Goal: Task Accomplishment & Management: Manage account settings

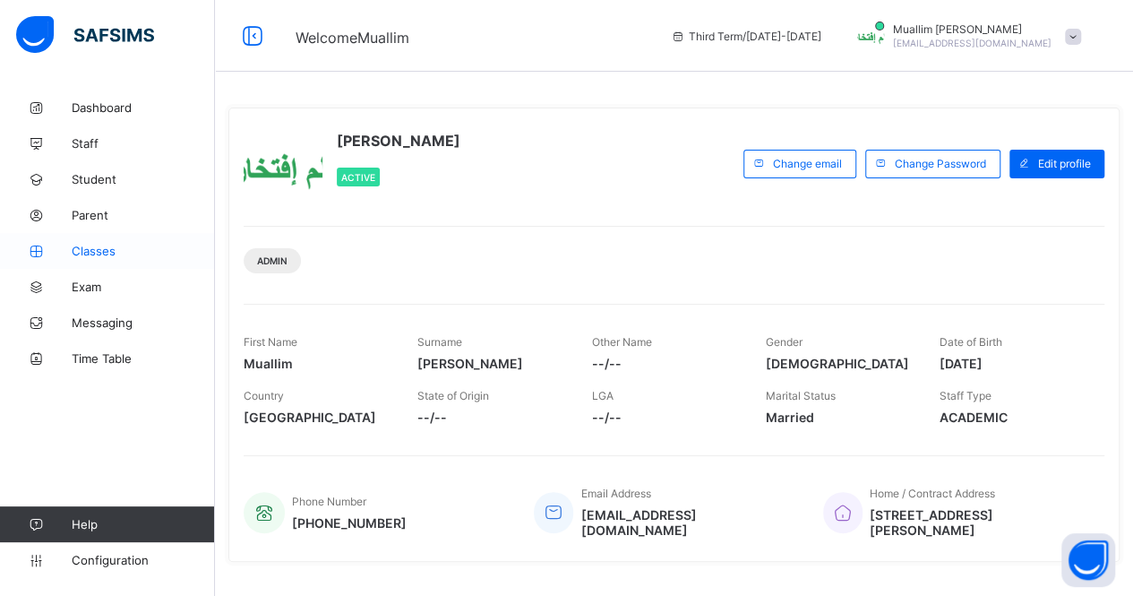
click at [134, 256] on span "Classes" at bounding box center [143, 251] width 143 height 14
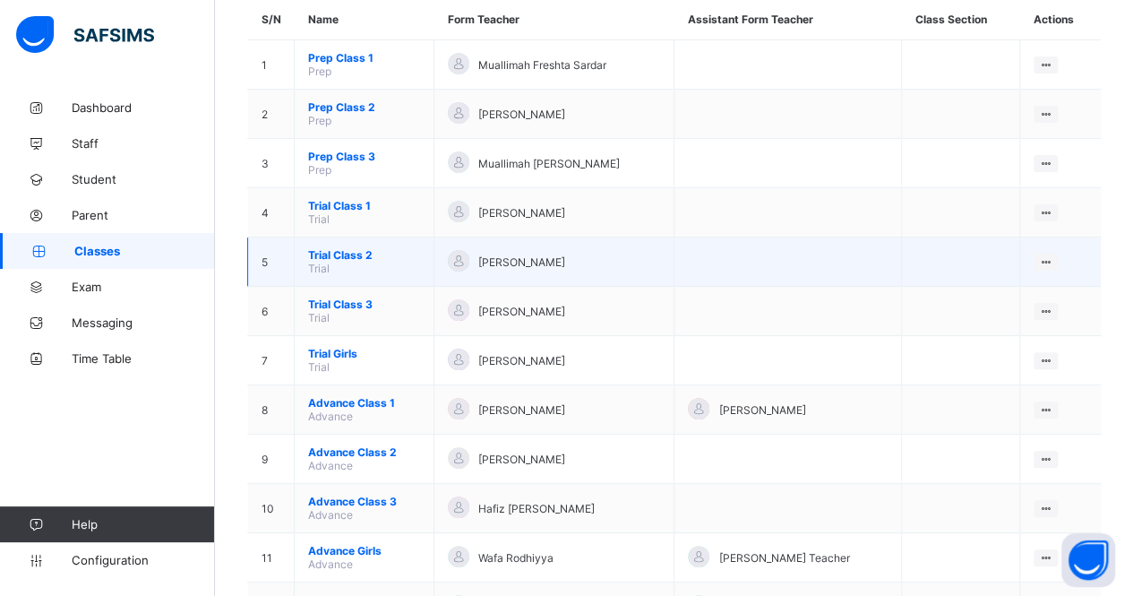
scroll to position [168, 0]
click at [338, 250] on span "Trial Class 2" at bounding box center [364, 256] width 112 height 13
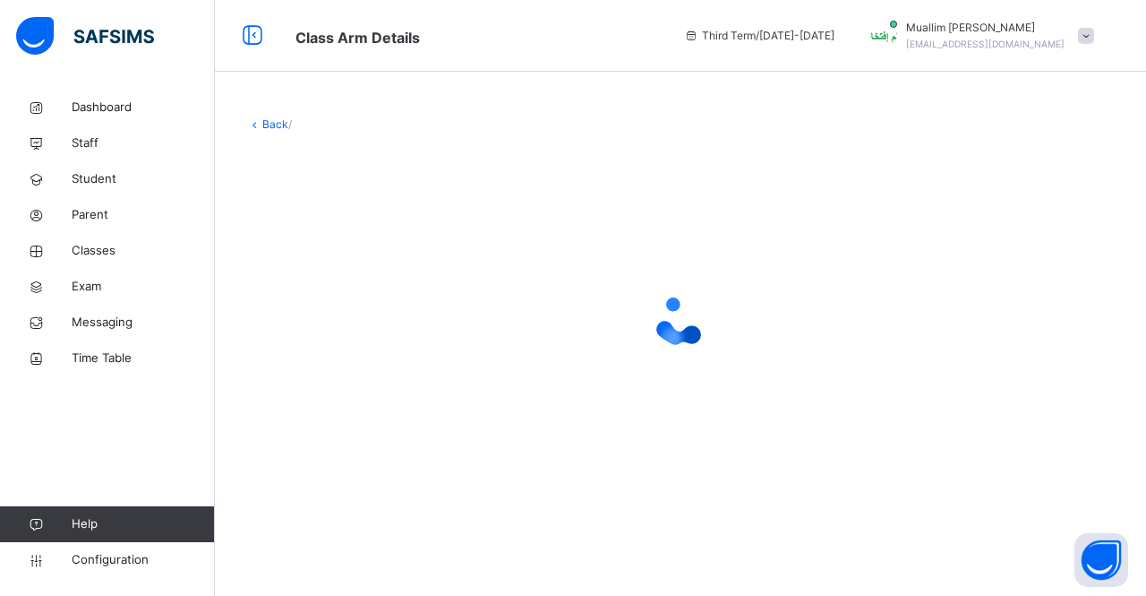
click at [339, 255] on div at bounding box center [680, 320] width 867 height 340
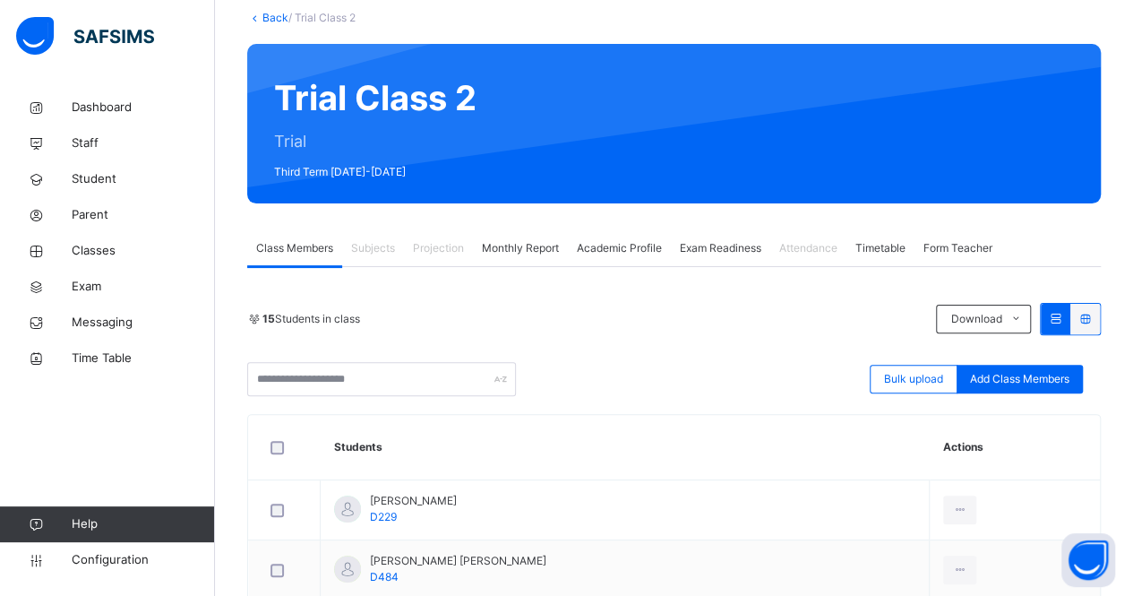
scroll to position [107, 0]
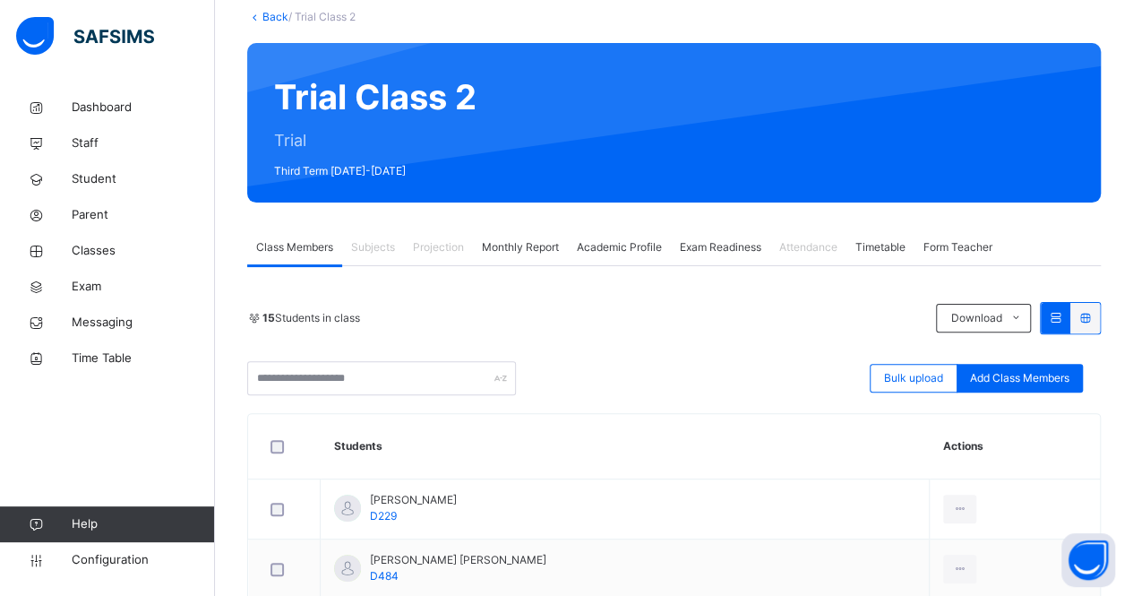
click at [794, 241] on span "Attendance" at bounding box center [808, 247] width 58 height 16
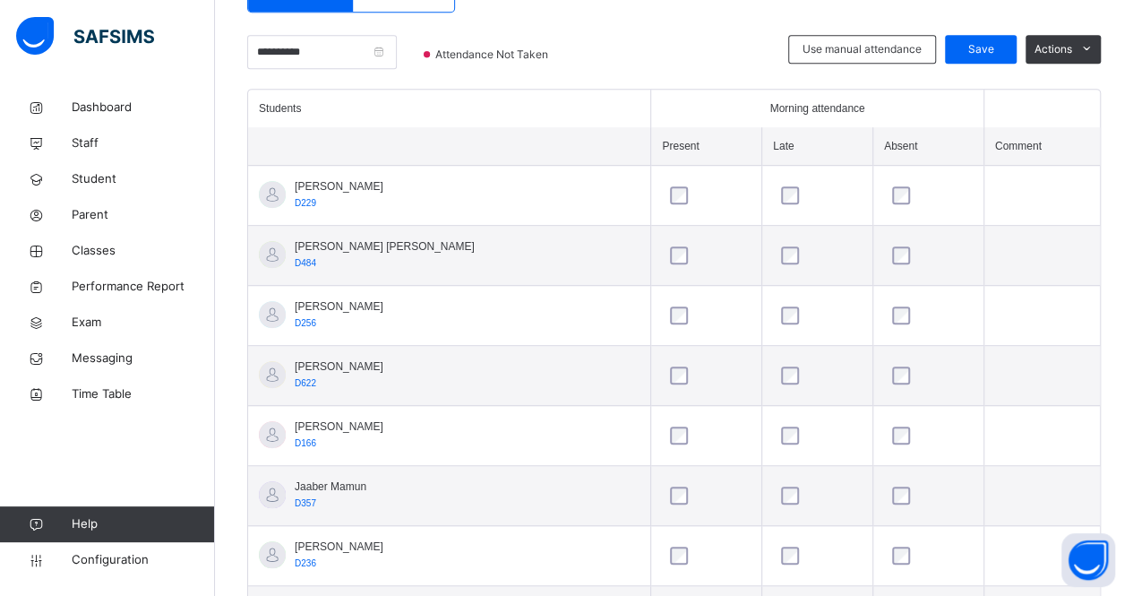
scroll to position [426, 0]
click at [773, 210] on div at bounding box center [817, 195] width 89 height 38
click at [773, 204] on div at bounding box center [817, 195] width 89 height 38
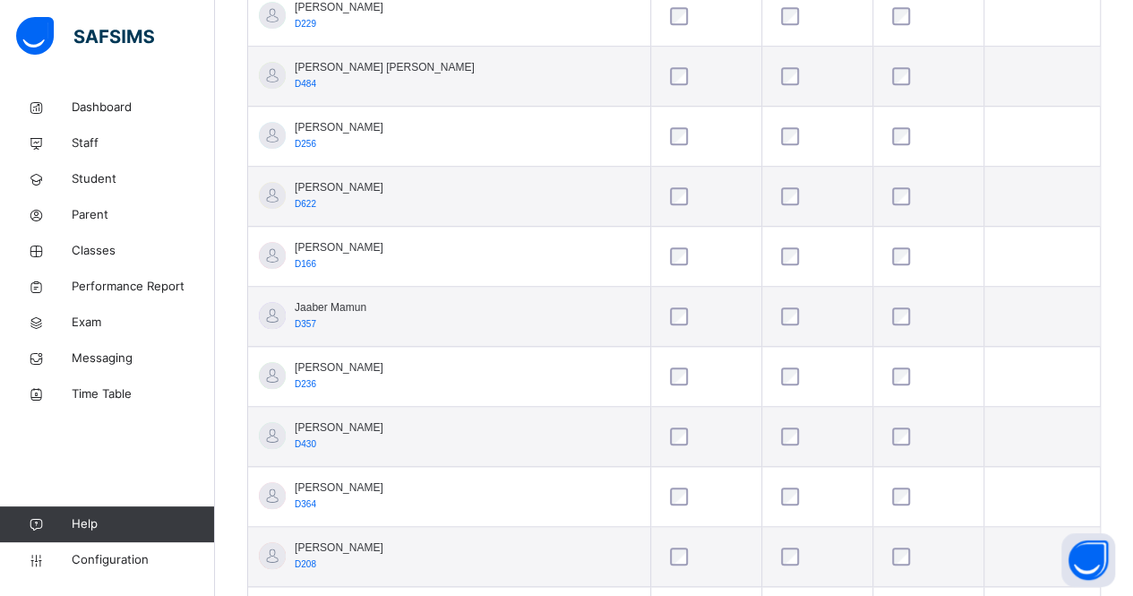
scroll to position [648, 0]
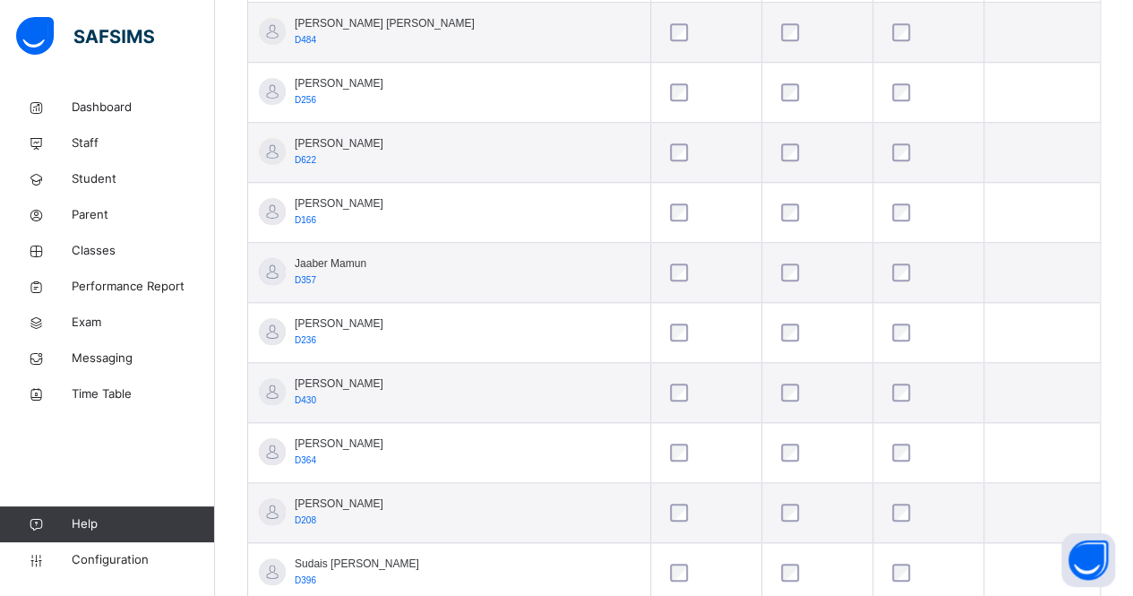
click at [353, 262] on span "Jaaber Mamun" at bounding box center [331, 263] width 72 height 16
click at [382, 264] on td "Jaaber Mamun D357" at bounding box center [449, 273] width 403 height 60
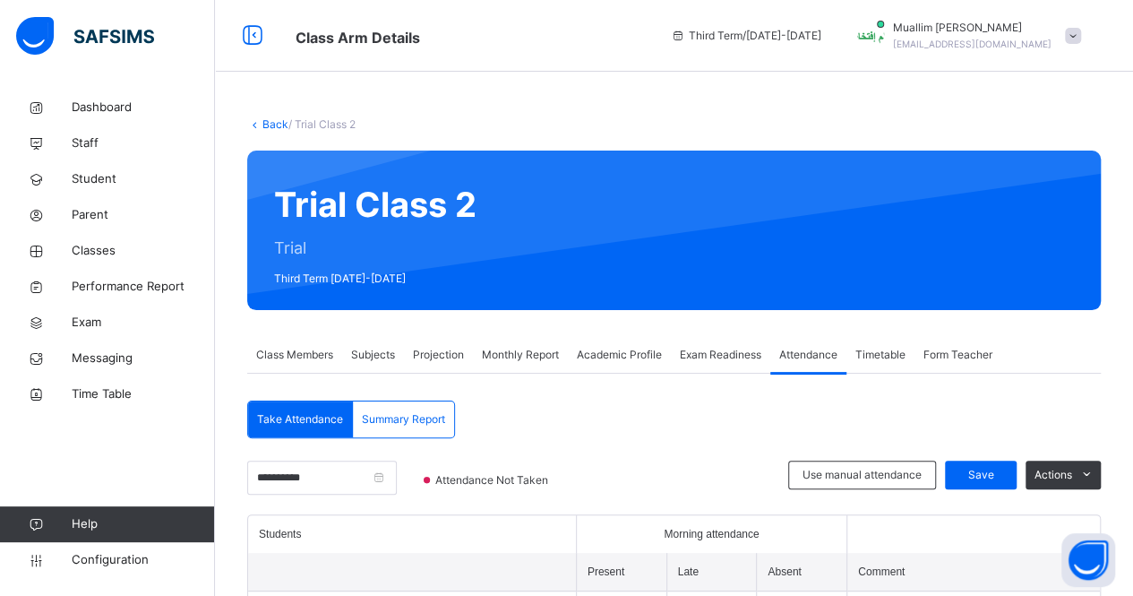
scroll to position [278, 0]
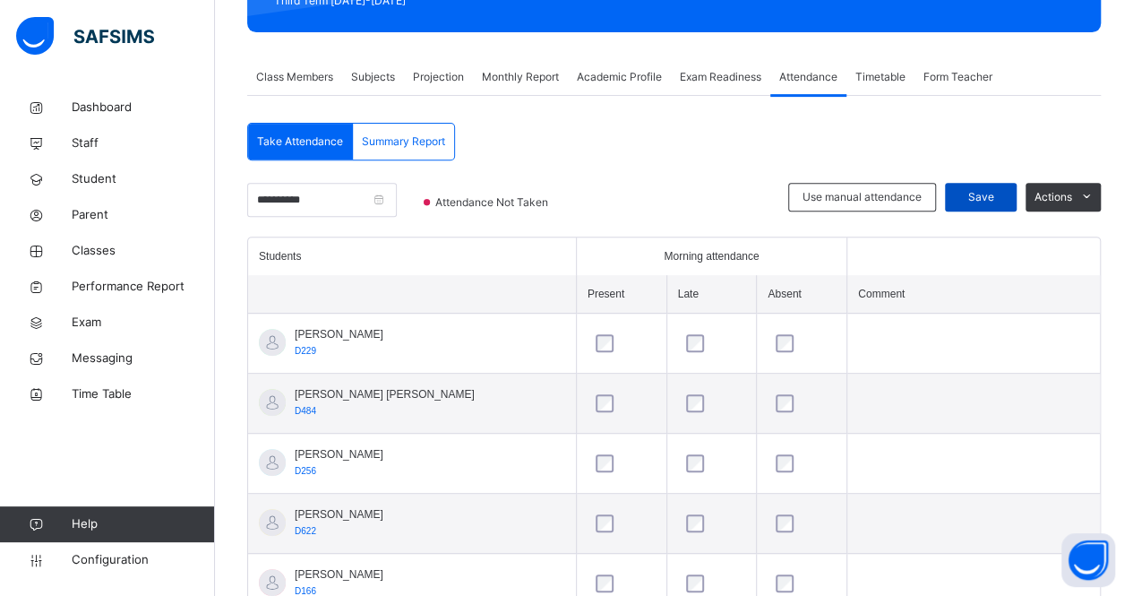
click at [995, 202] on span "Save" at bounding box center [980, 197] width 45 height 16
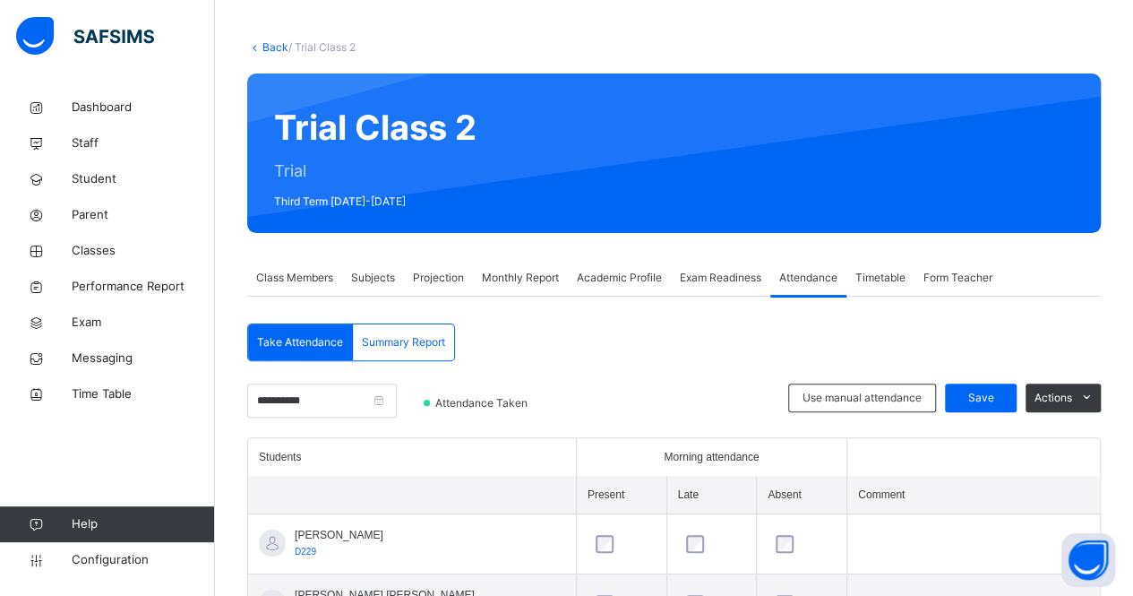
scroll to position [0, 0]
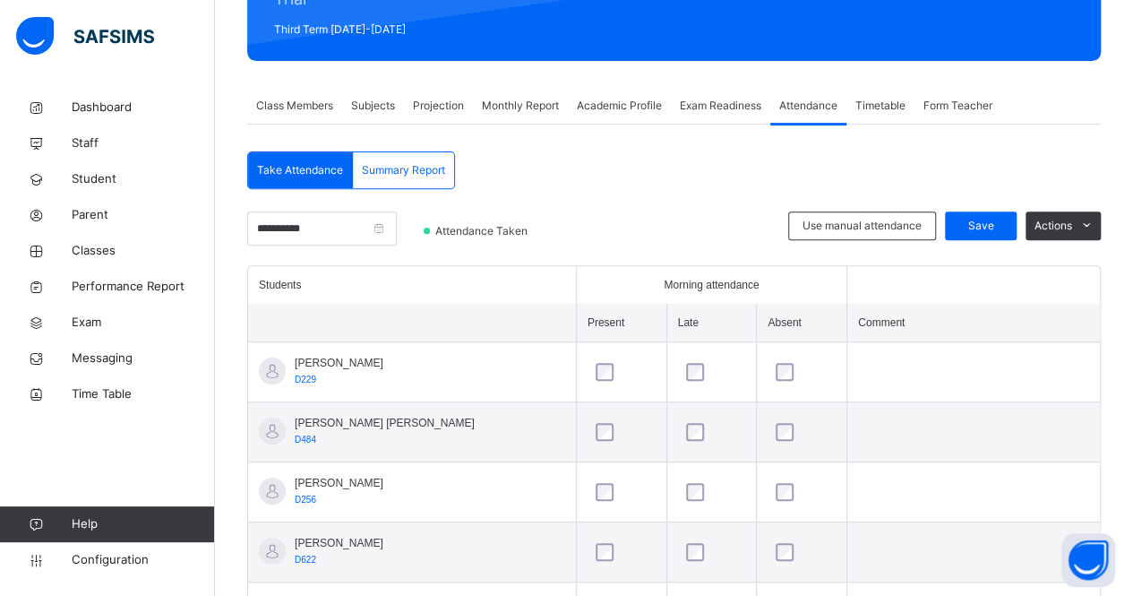
click at [709, 114] on div "Exam Readiness" at bounding box center [720, 106] width 99 height 36
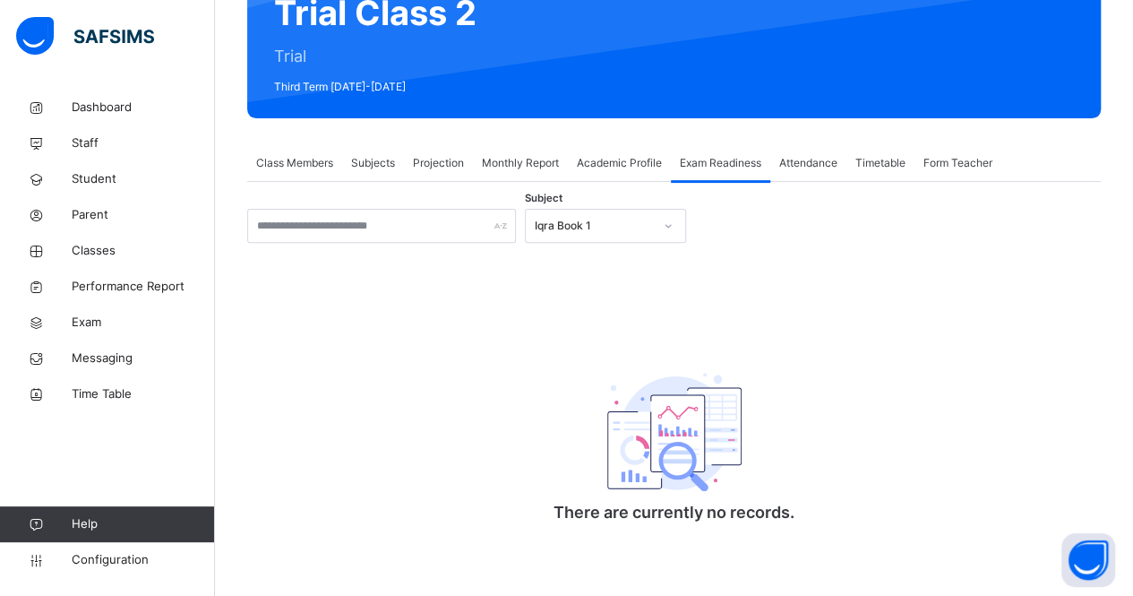
scroll to position [192, 0]
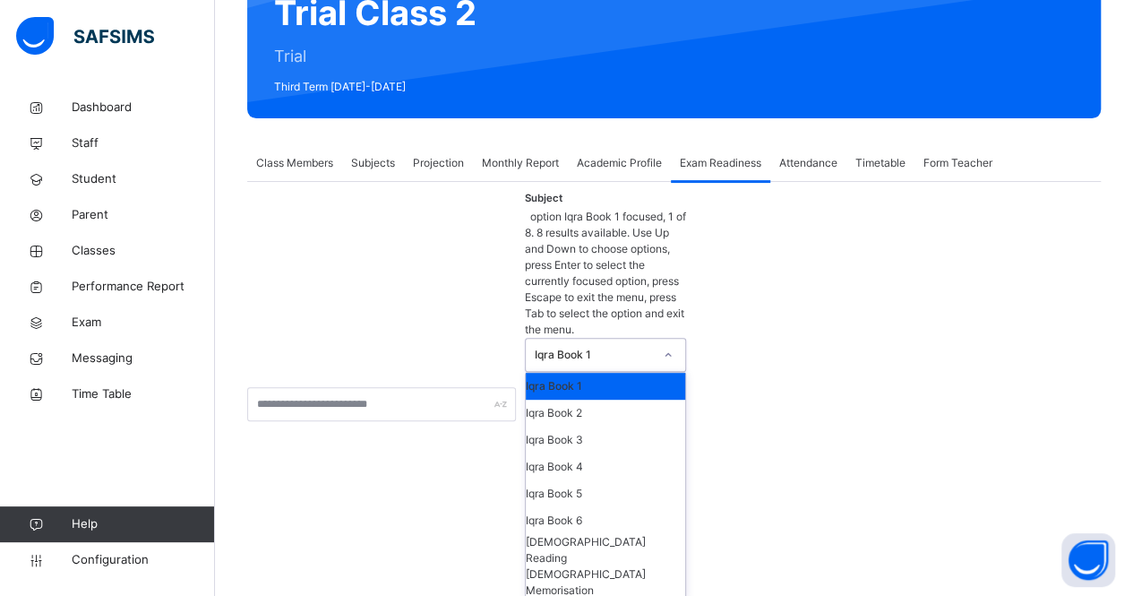
click at [598, 339] on div "Iqra Book 1" at bounding box center [588, 355] width 125 height 32
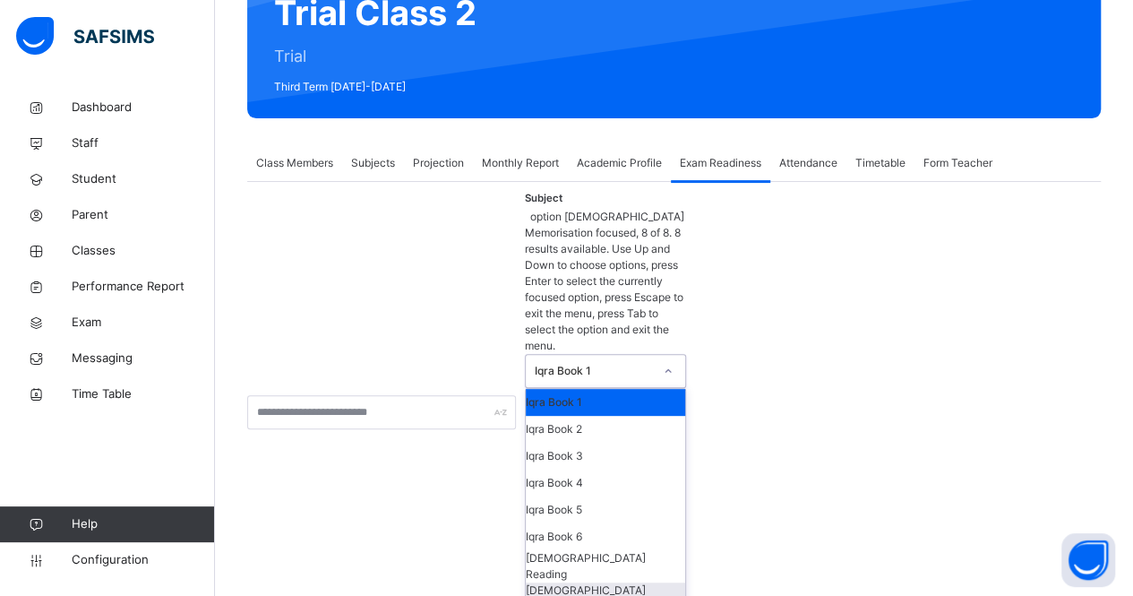
click at [547, 582] on div "[DEMOGRAPHIC_DATA] Memorisation" at bounding box center [605, 598] width 159 height 32
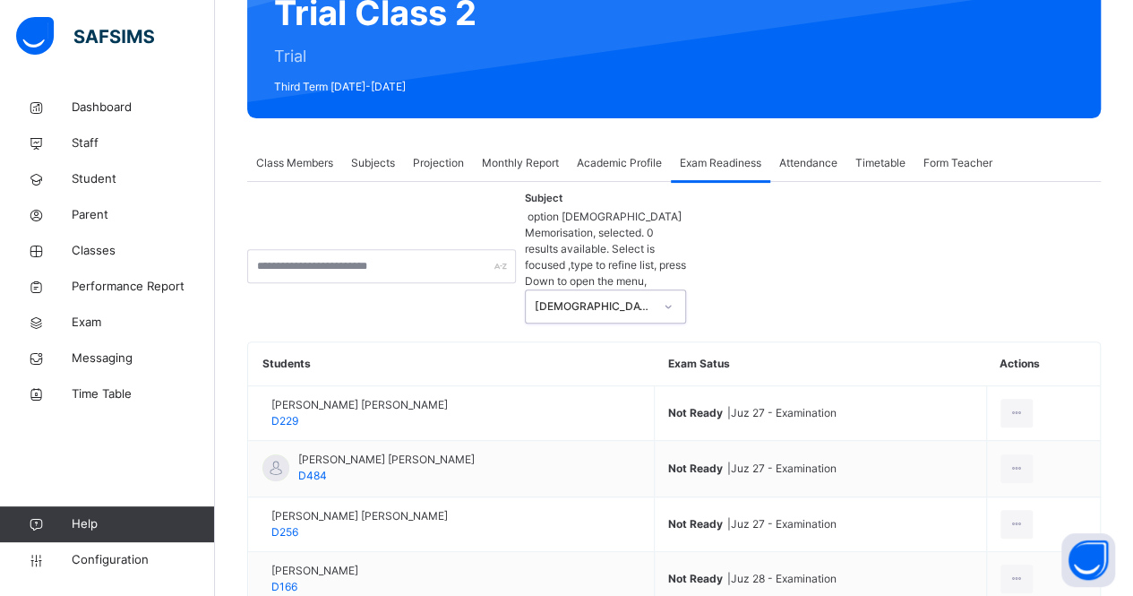
click at [568, 298] on div "[DEMOGRAPHIC_DATA] Memorisation" at bounding box center [594, 306] width 118 height 16
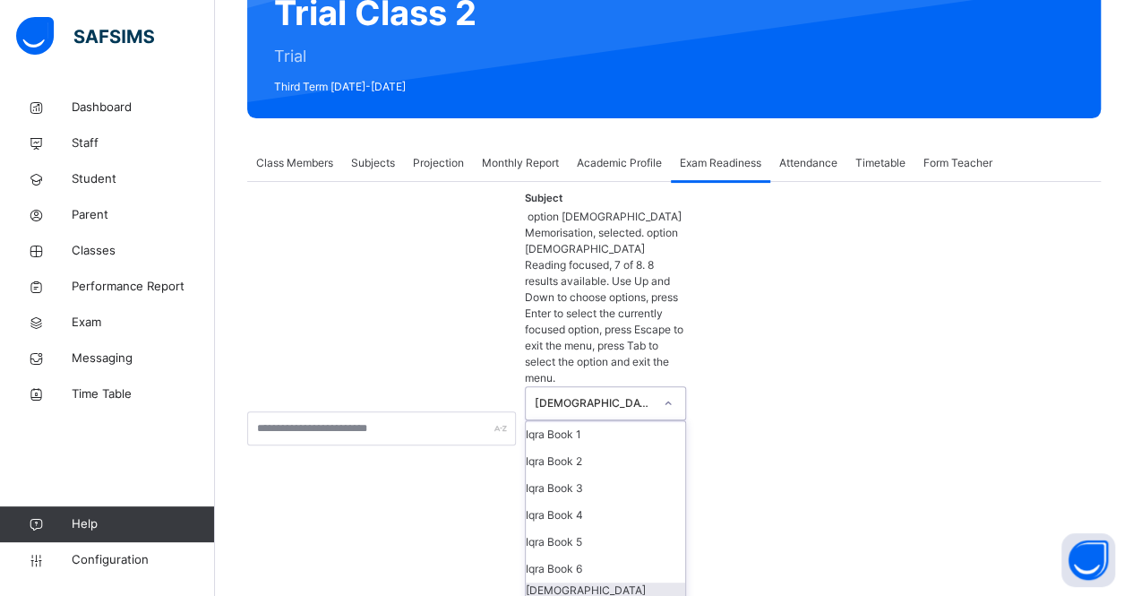
click at [607, 582] on div "[DEMOGRAPHIC_DATA] Reading" at bounding box center [605, 598] width 159 height 32
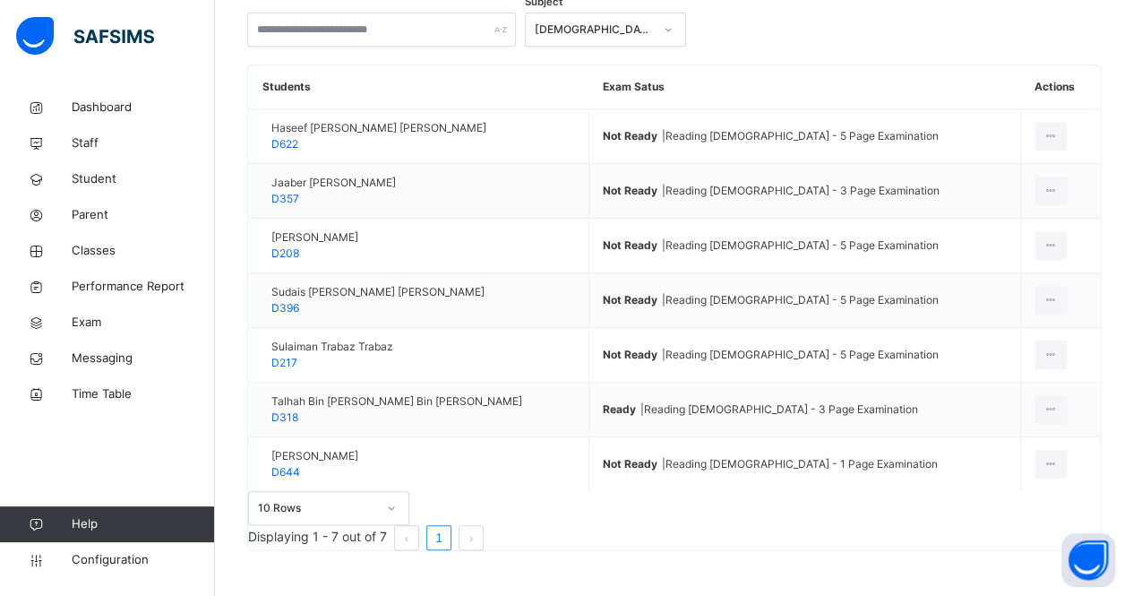
scroll to position [0, 0]
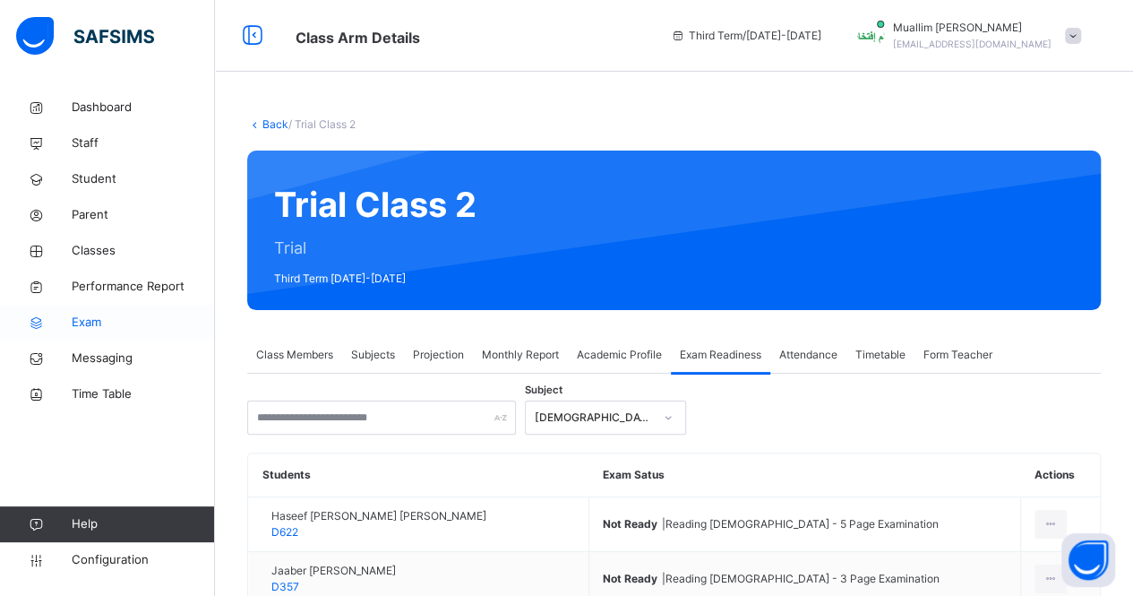
click at [116, 313] on span "Exam" at bounding box center [143, 322] width 143 height 18
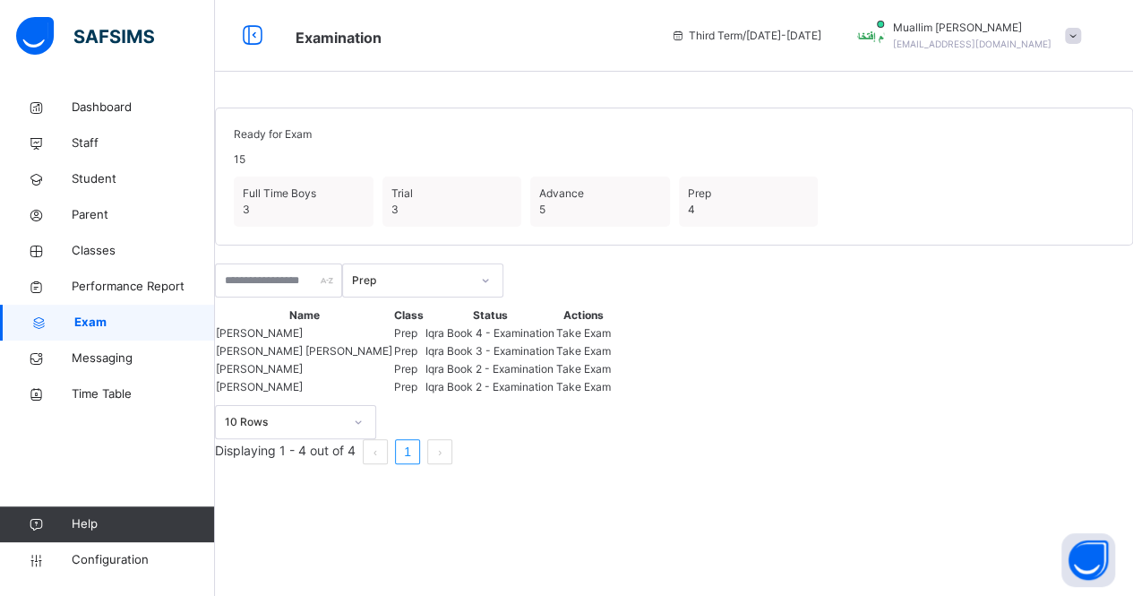
click at [430, 297] on div "Prep" at bounding box center [422, 280] width 161 height 34
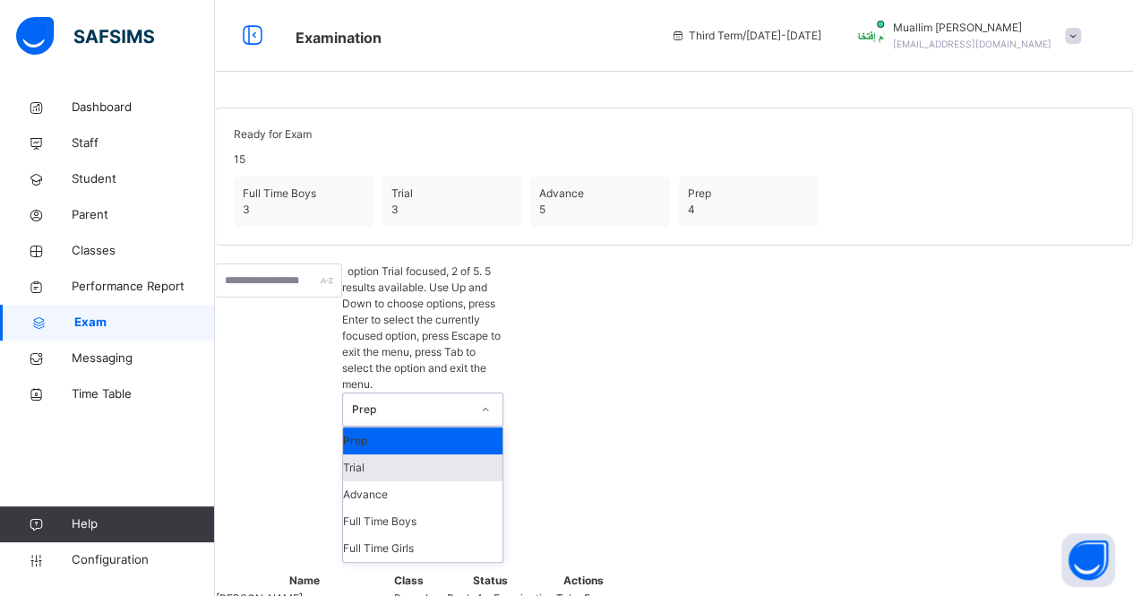
click at [440, 454] on div "Trial" at bounding box center [422, 467] width 159 height 27
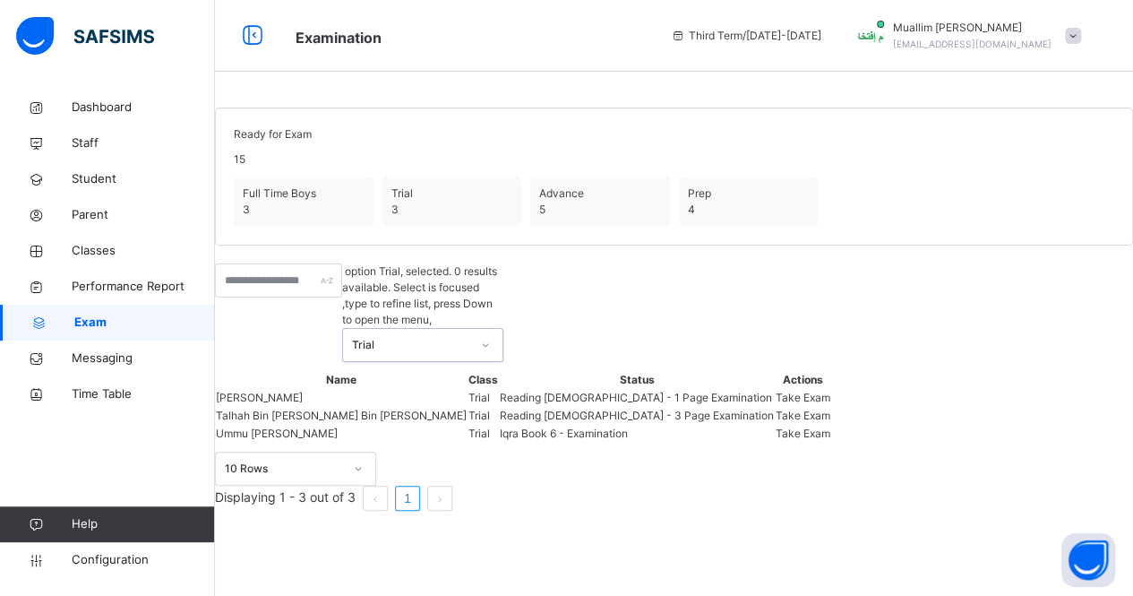
scroll to position [127, 0]
click at [115, 239] on link "Classes" at bounding box center [107, 251] width 215 height 36
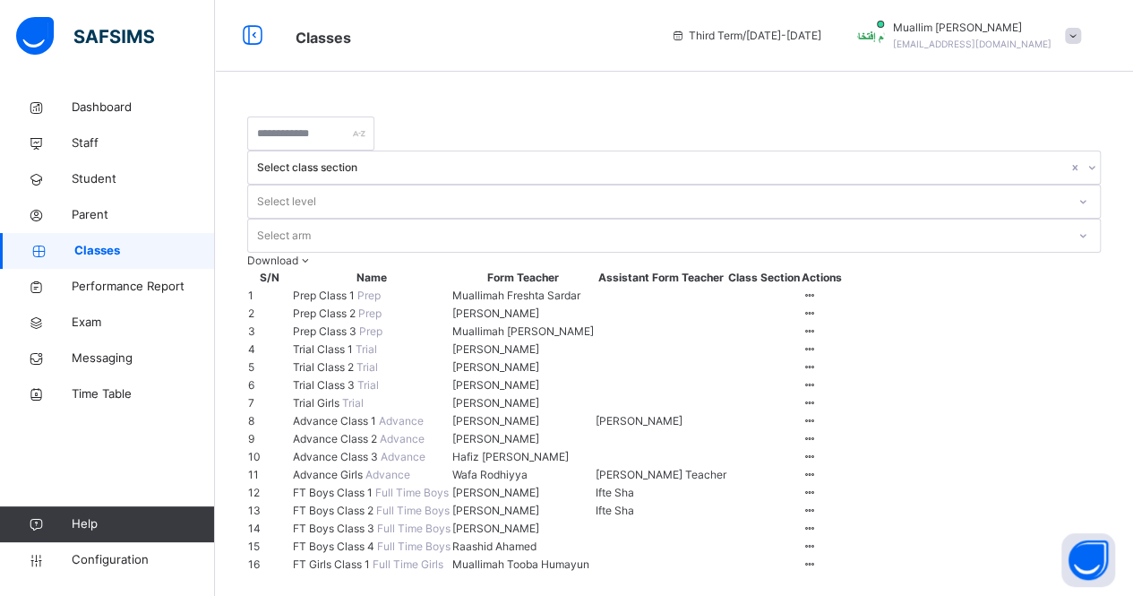
click at [339, 373] on span "Trial Class 2" at bounding box center [325, 366] width 64 height 13
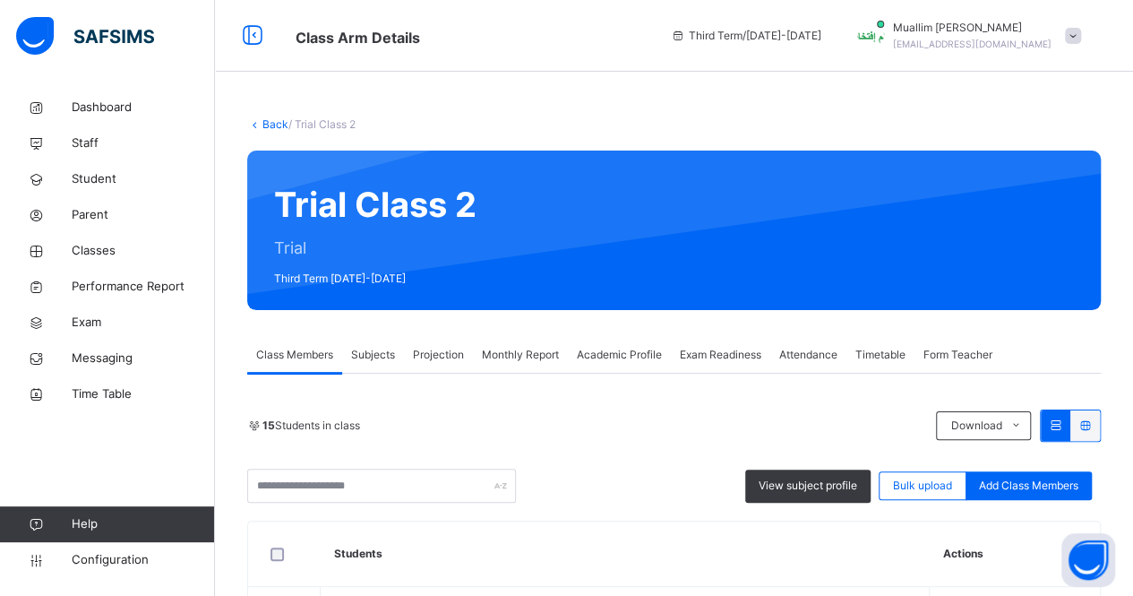
click at [432, 348] on span "Projection" at bounding box center [438, 355] width 51 height 16
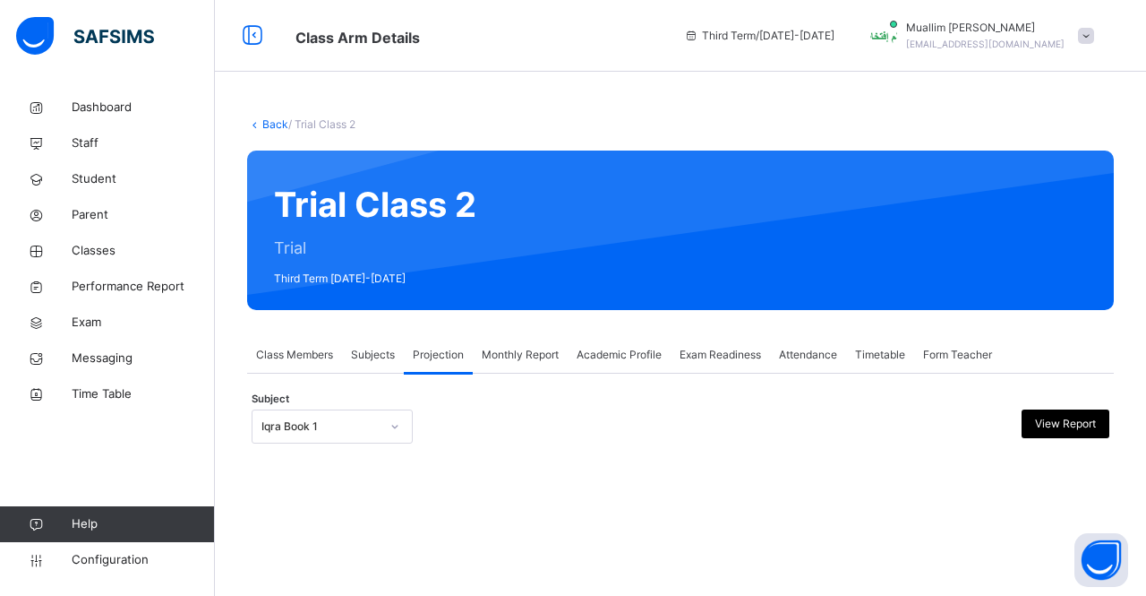
click at [343, 435] on div "Iqra Book 1" at bounding box center [315, 427] width 125 height 28
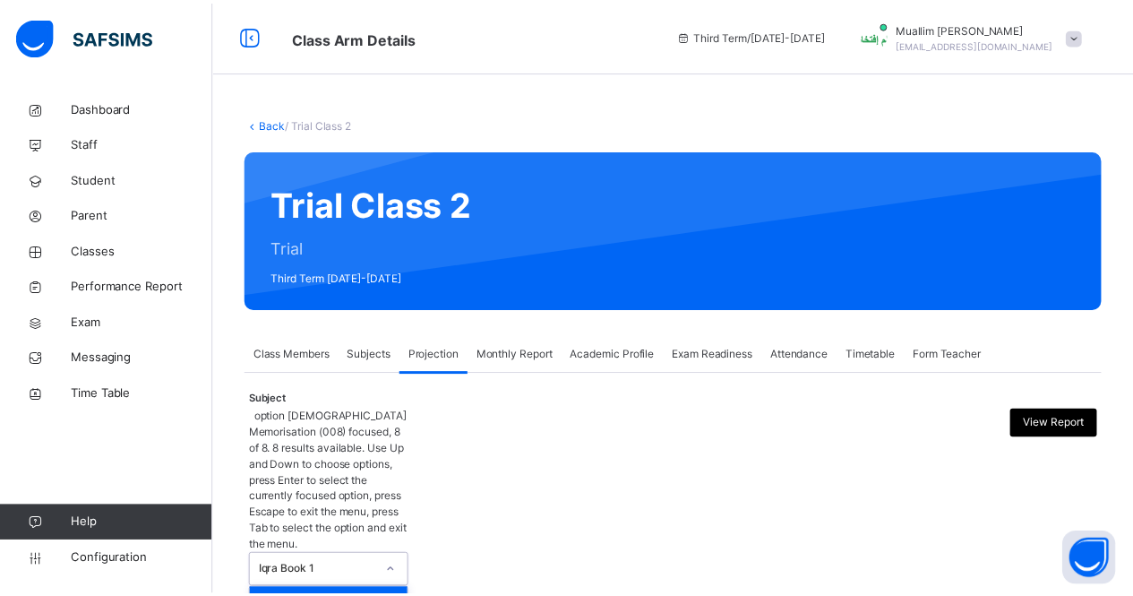
scroll to position [117, 0]
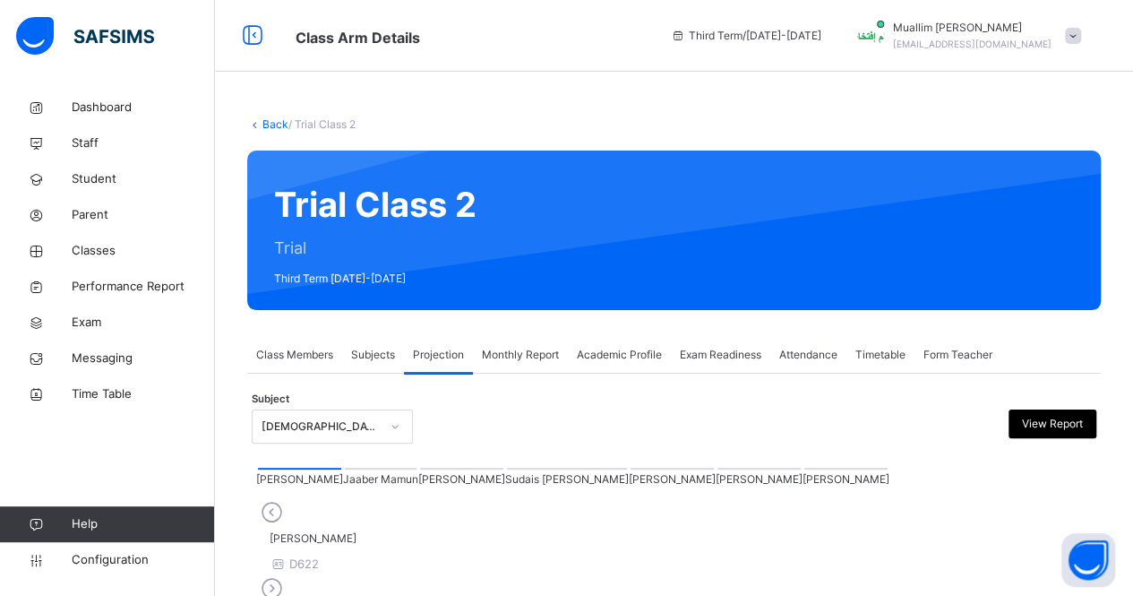
click at [804, 469] on div at bounding box center [845, 469] width 83 height 2
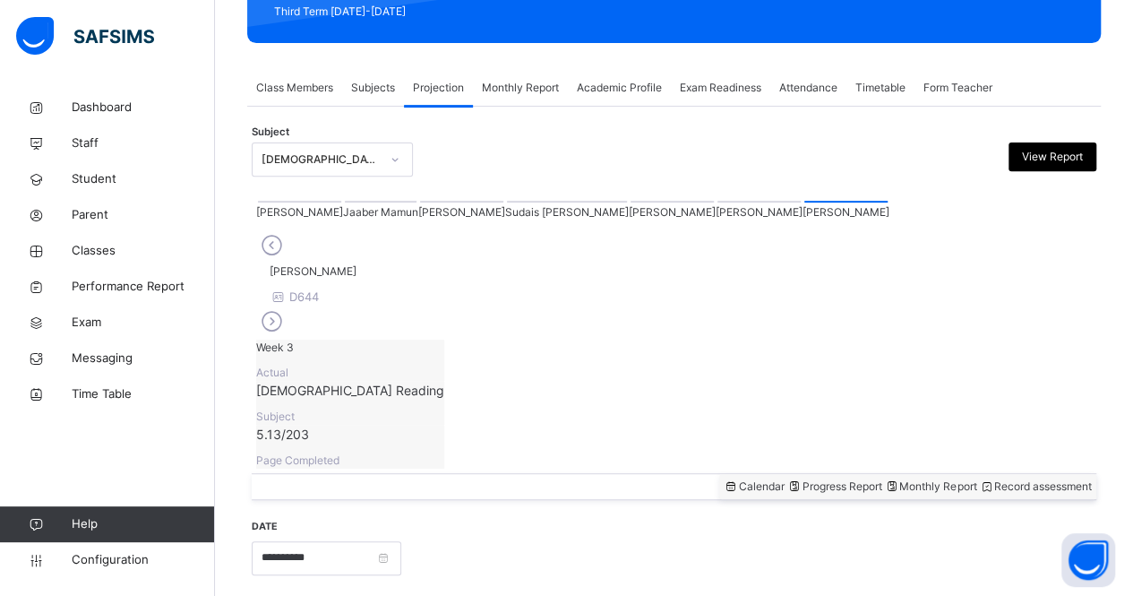
scroll to position [269, 0]
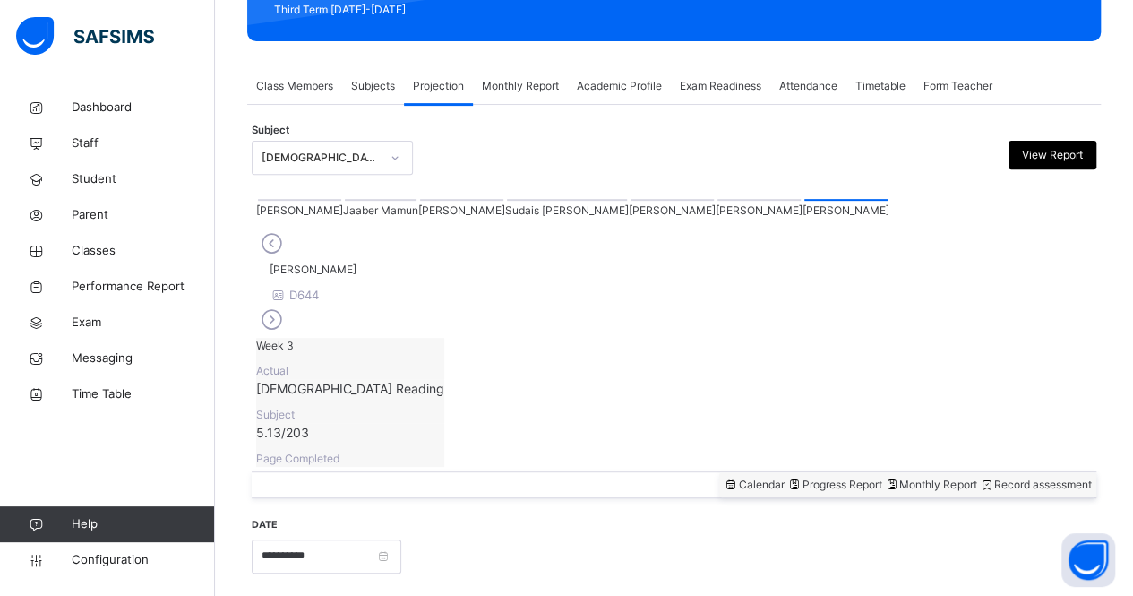
click at [717, 201] on div at bounding box center [758, 200] width 83 height 2
click at [804, 201] on div at bounding box center [845, 200] width 83 height 2
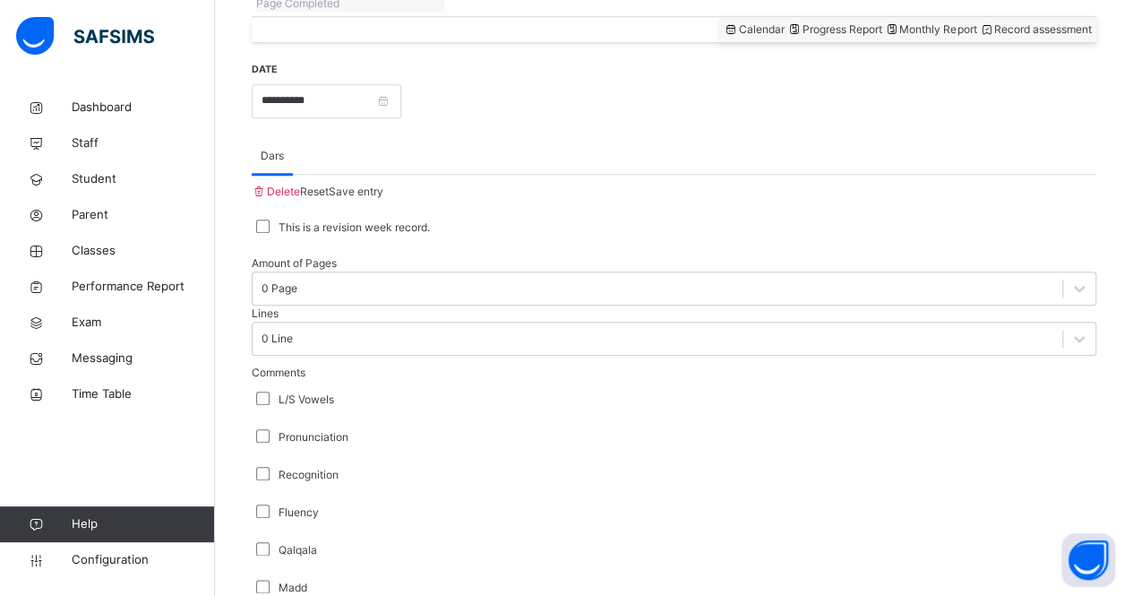
scroll to position [725, 0]
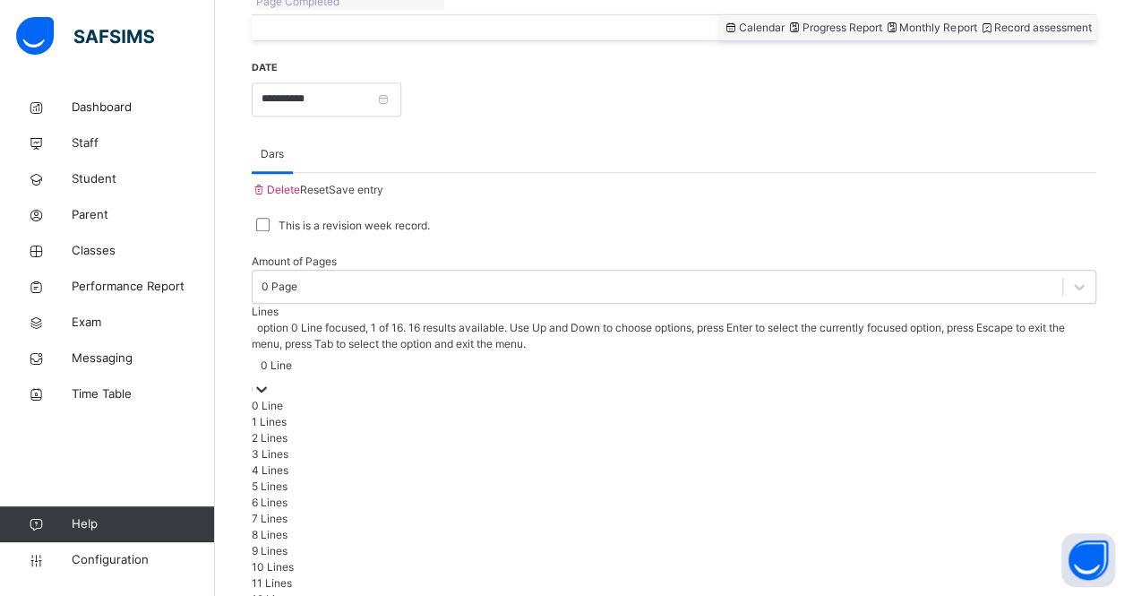
click at [292, 357] on div "0 Line" at bounding box center [276, 365] width 31 height 16
click at [525, 478] on div "5 Lines" at bounding box center [674, 486] width 845 height 16
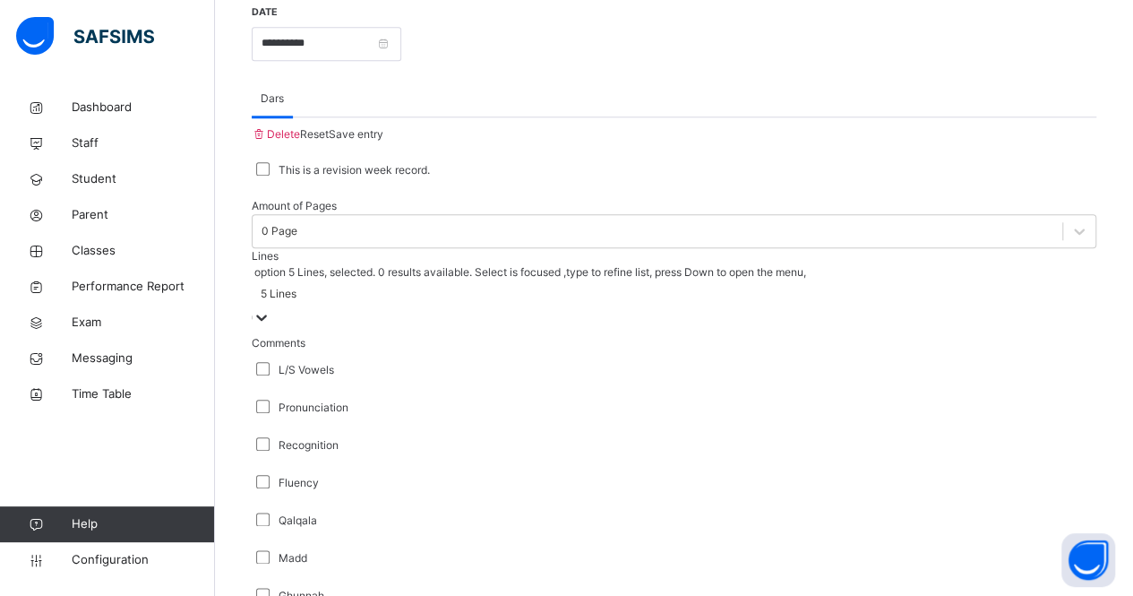
scroll to position [786, 0]
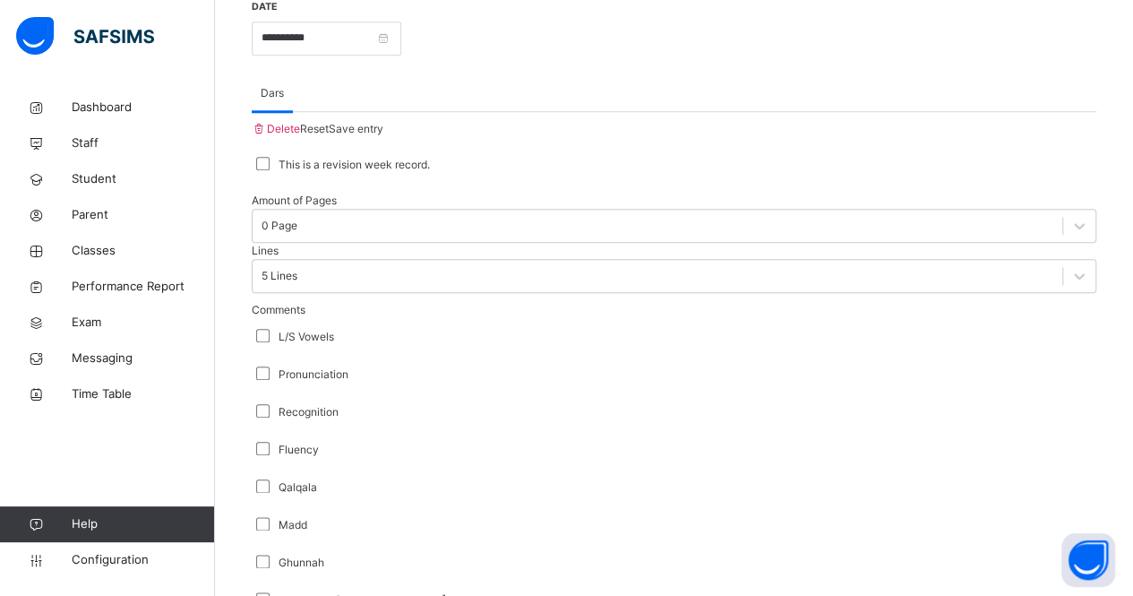
click at [270, 431] on div "Fluency" at bounding box center [674, 450] width 845 height 38
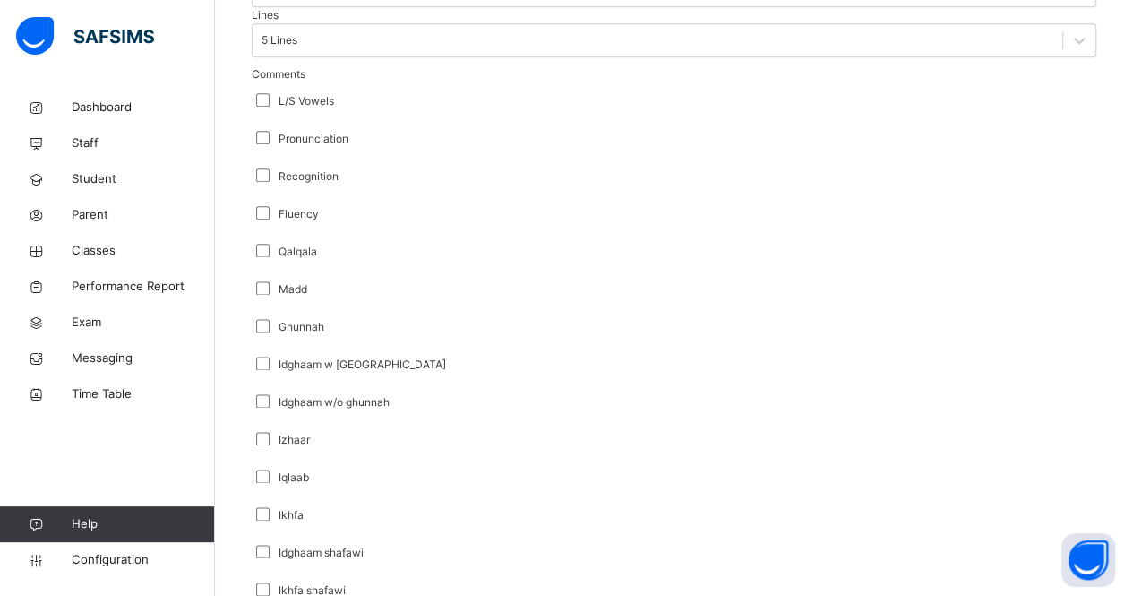
scroll to position [1009, 0]
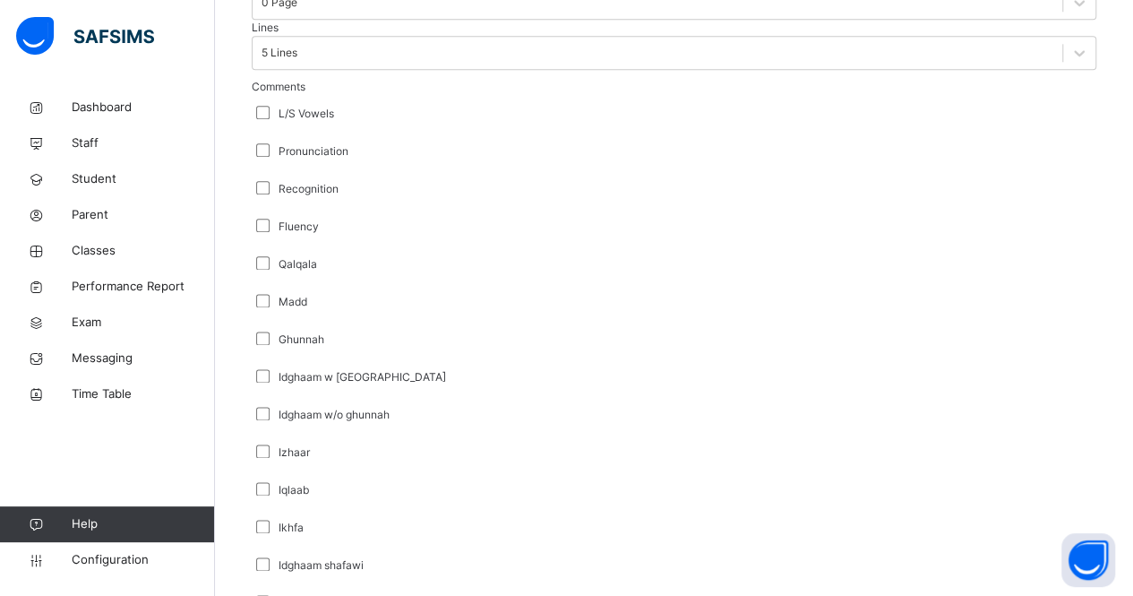
click at [484, 181] on div "Recognition" at bounding box center [674, 189] width 836 height 16
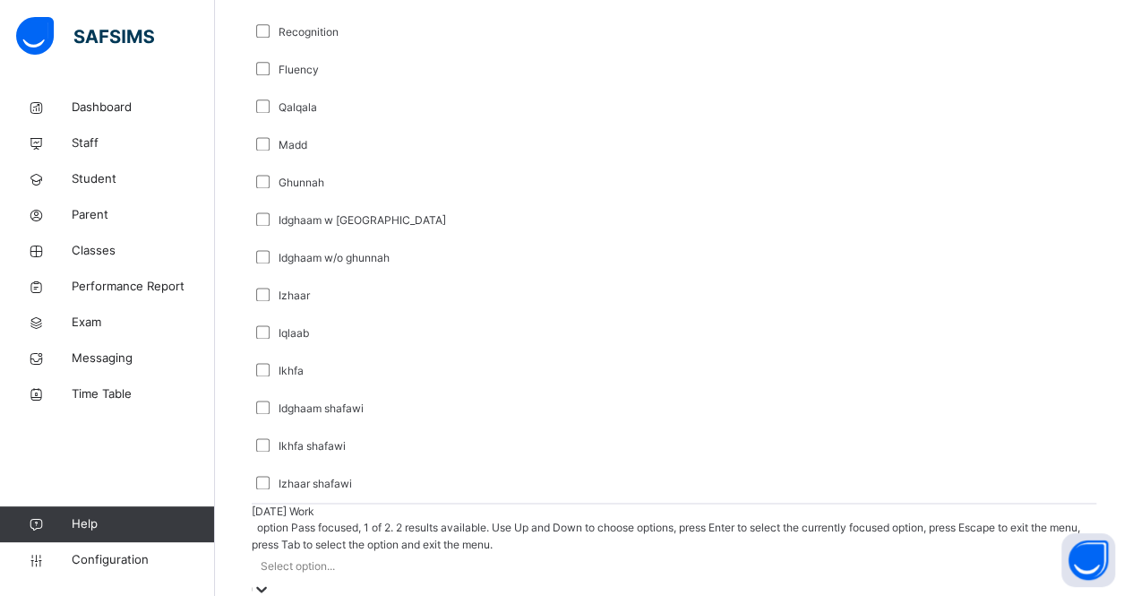
scroll to position [1215, 0]
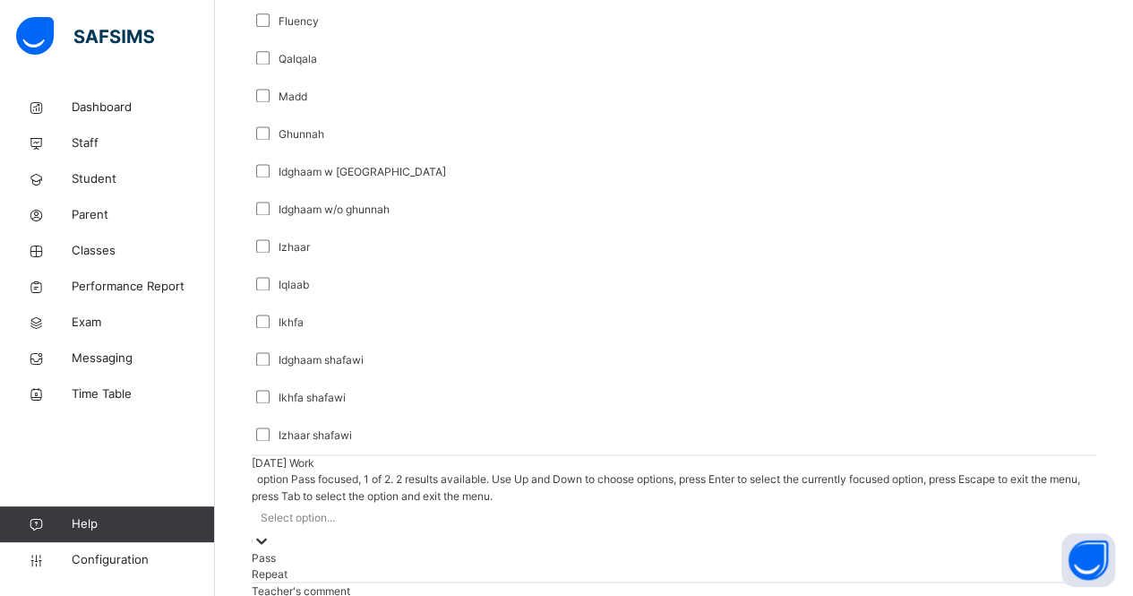
drag, startPoint x: 357, startPoint y: 545, endPoint x: 358, endPoint y: 533, distance: 12.6
click at [358, 533] on div "option Pass focused, 1 of 2. 2 results available. Use Up and Down to choose opt…" at bounding box center [674, 526] width 845 height 110
click at [348, 548] on div "Pass" at bounding box center [674, 556] width 845 height 16
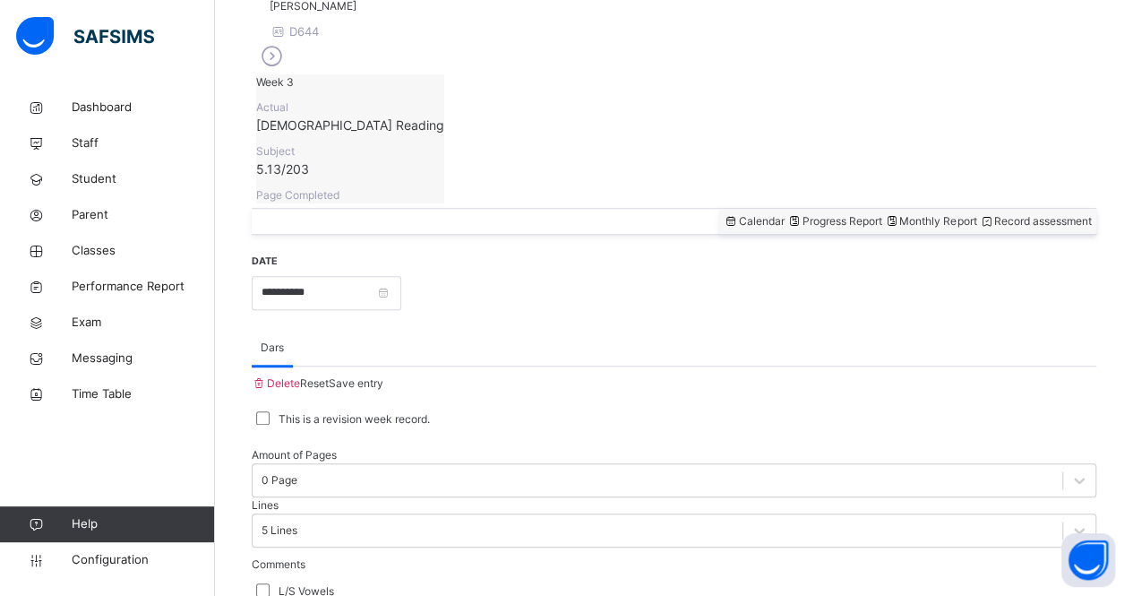
scroll to position [492, 0]
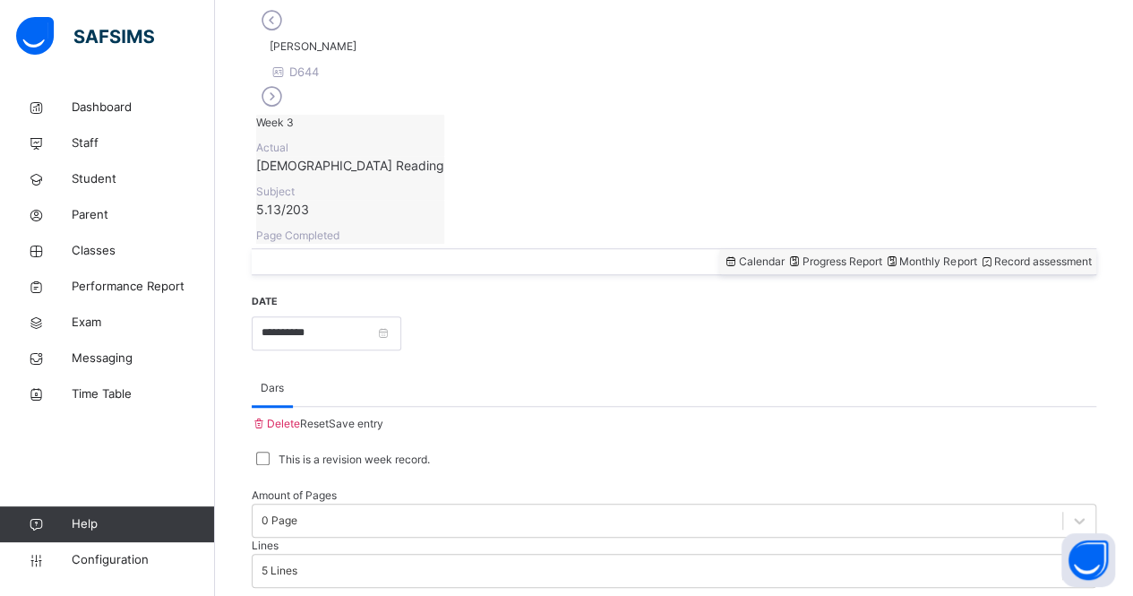
click at [383, 416] on span "Save entry" at bounding box center [356, 422] width 55 height 13
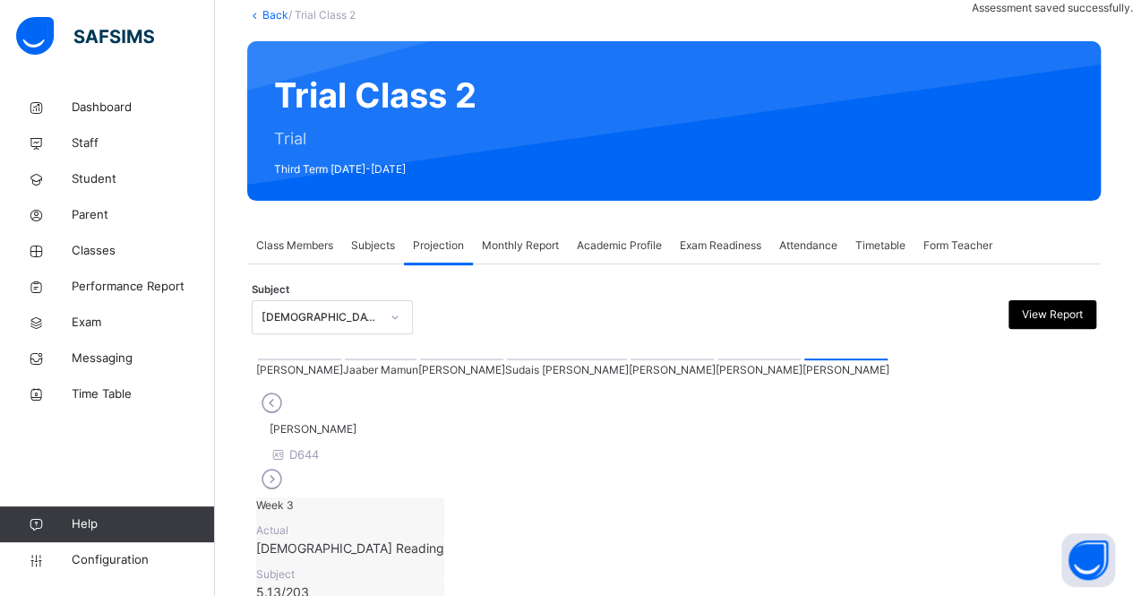
scroll to position [108, 0]
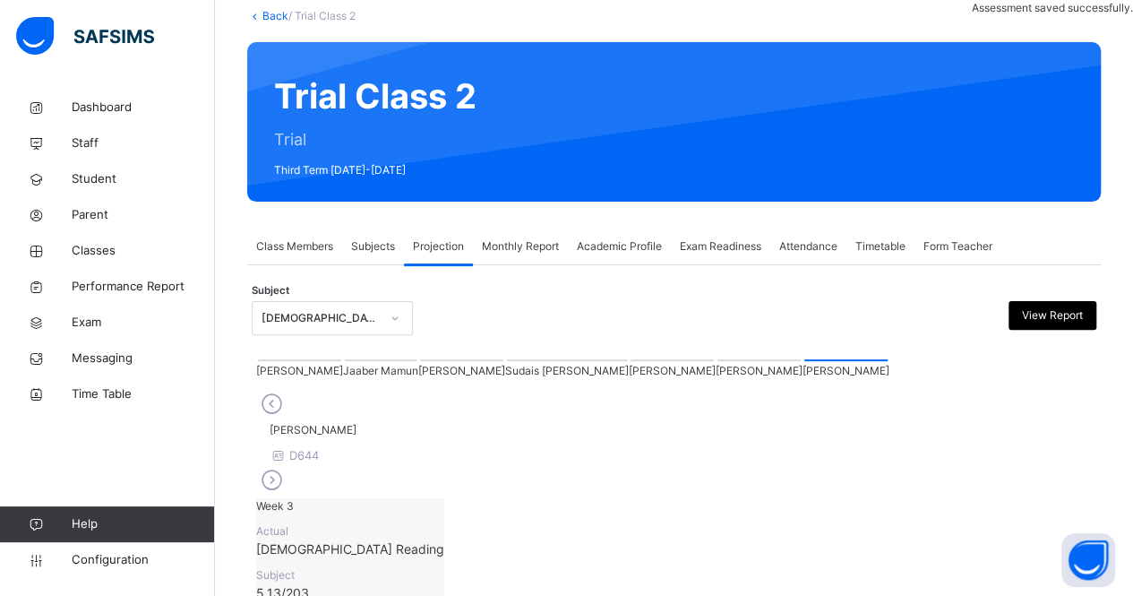
click at [396, 306] on div at bounding box center [395, 318] width 30 height 29
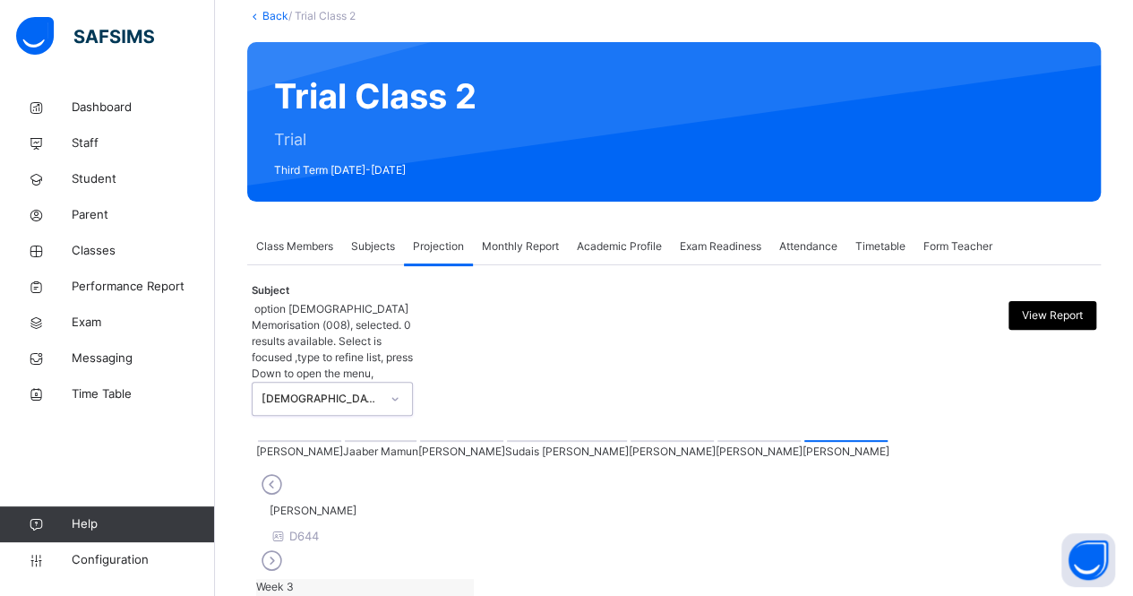
scroll to position [0, 0]
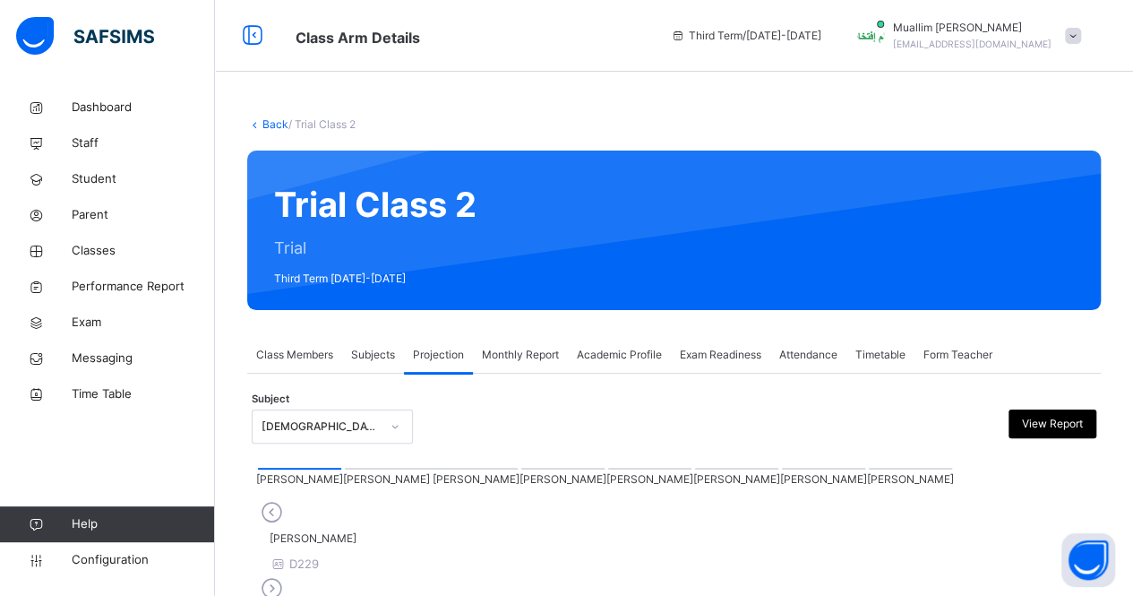
click at [343, 487] on div "[PERSON_NAME] [PERSON_NAME]" at bounding box center [431, 476] width 176 height 21
click at [345, 469] on div at bounding box center [431, 469] width 173 height 2
click at [111, 248] on span "Classes" at bounding box center [143, 251] width 143 height 18
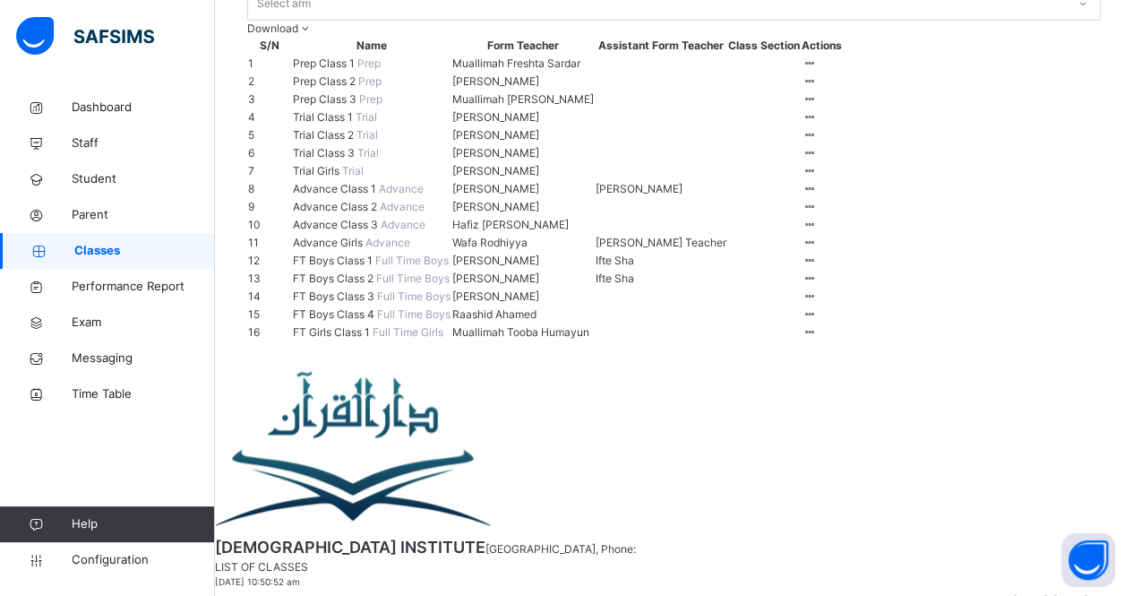
scroll to position [241, 0]
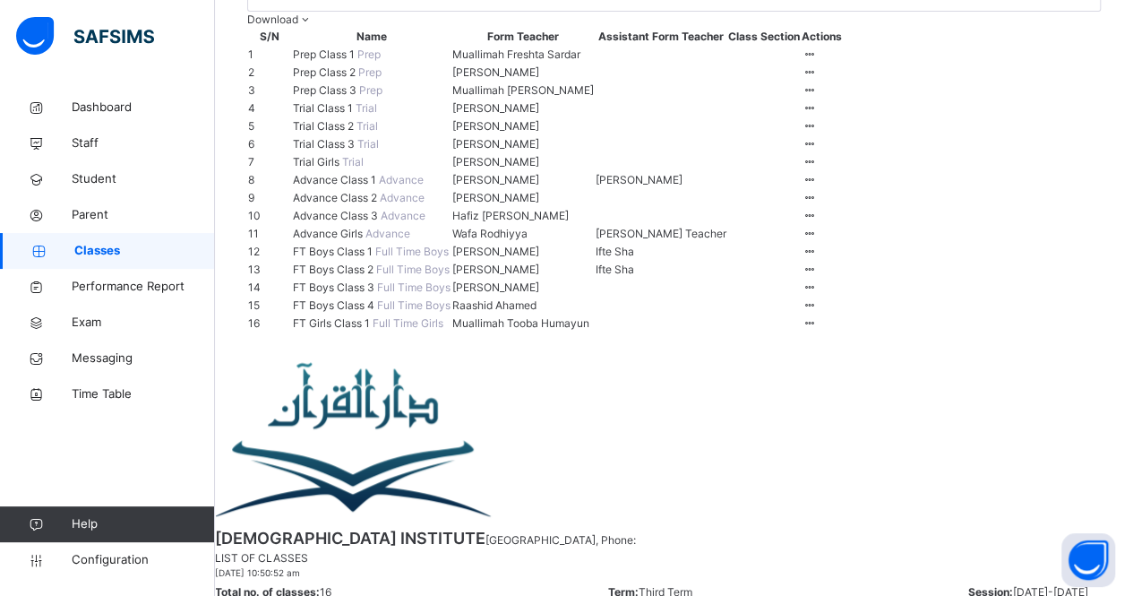
click at [344, 133] on span "Trial Class 2" at bounding box center [325, 125] width 64 height 13
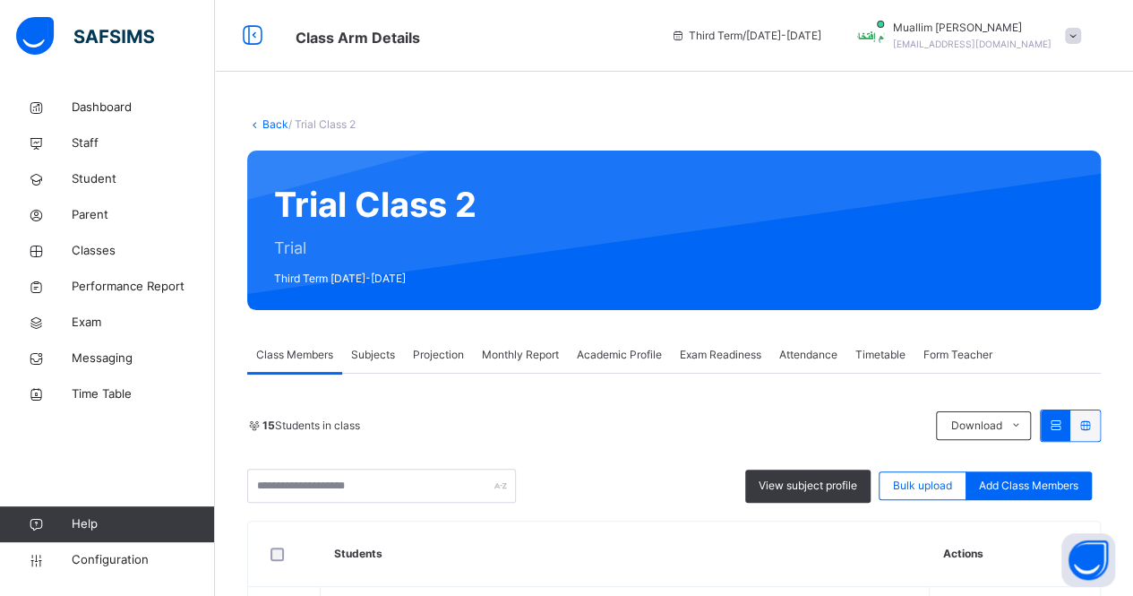
click at [717, 356] on span "Exam Readiness" at bounding box center [721, 355] width 82 height 16
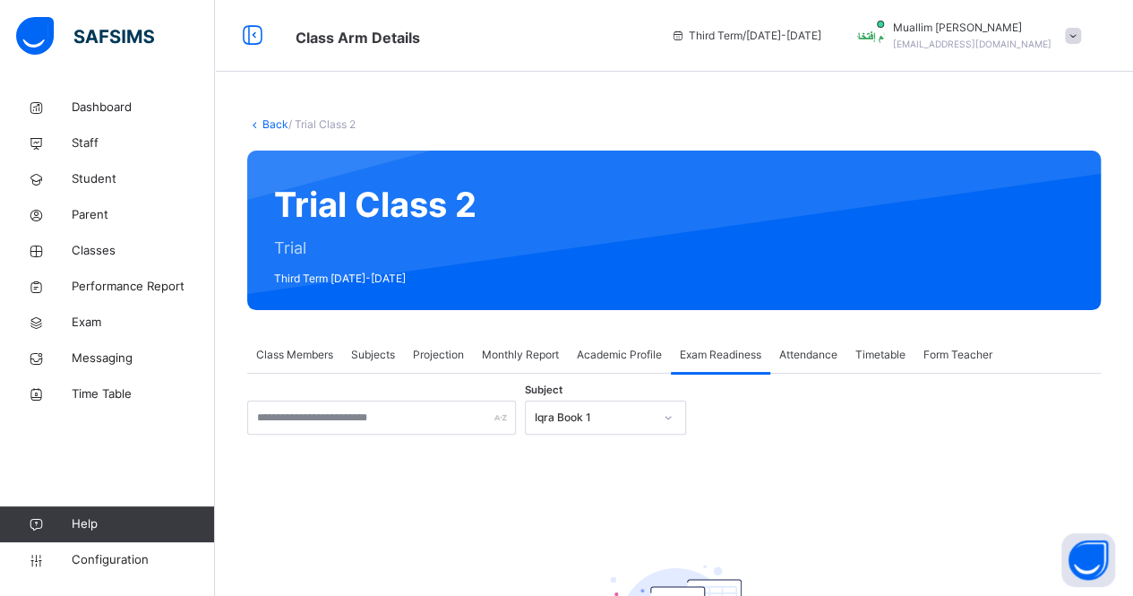
click at [571, 436] on div "Subject Iqra Book 1 There are currently no records. × [PERSON_NAME] as ready fo…" at bounding box center [674, 571] width 854 height 342
click at [570, 433] on div "Iqra Book 1" at bounding box center [605, 417] width 161 height 34
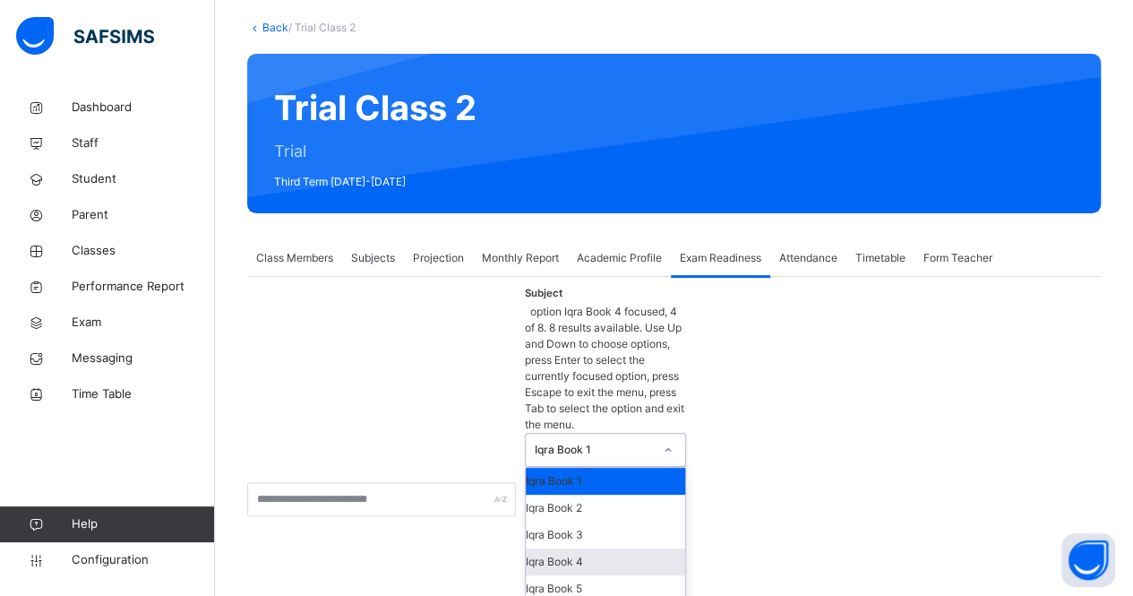
scroll to position [98, 0]
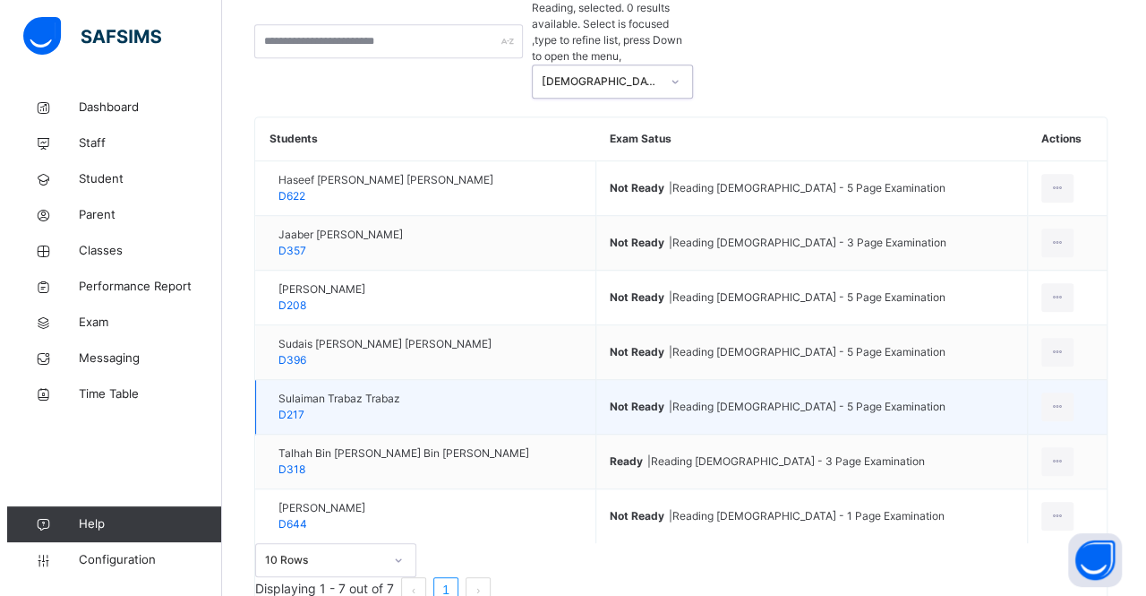
scroll to position [416, 0]
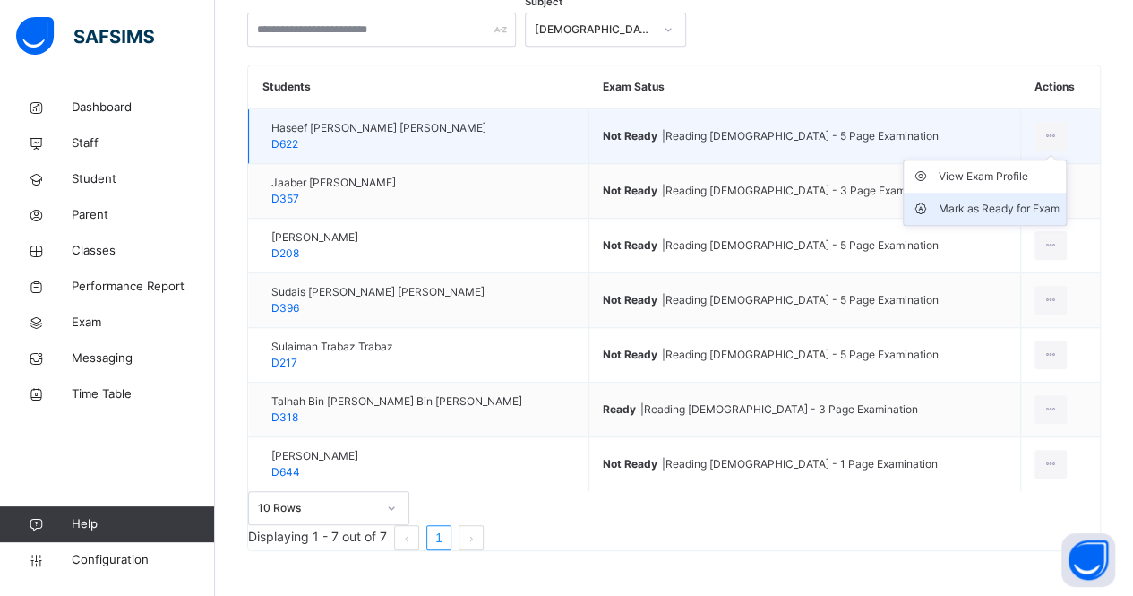
click at [1017, 200] on div "Mark as Ready for Exam" at bounding box center [998, 209] width 121 height 18
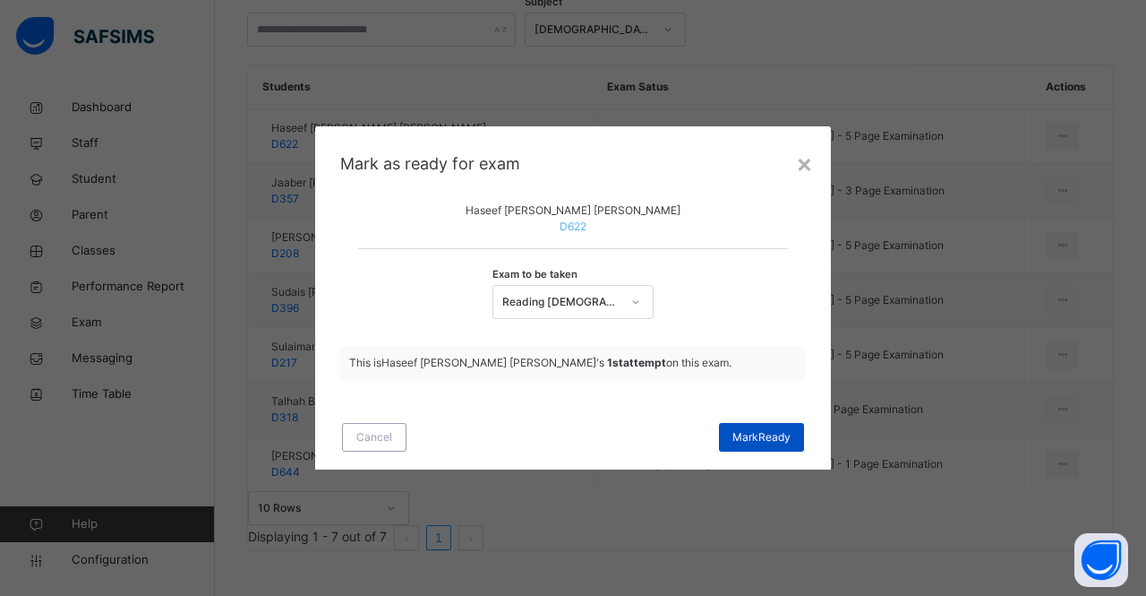
click at [757, 445] on span "[PERSON_NAME]" at bounding box center [762, 437] width 58 height 16
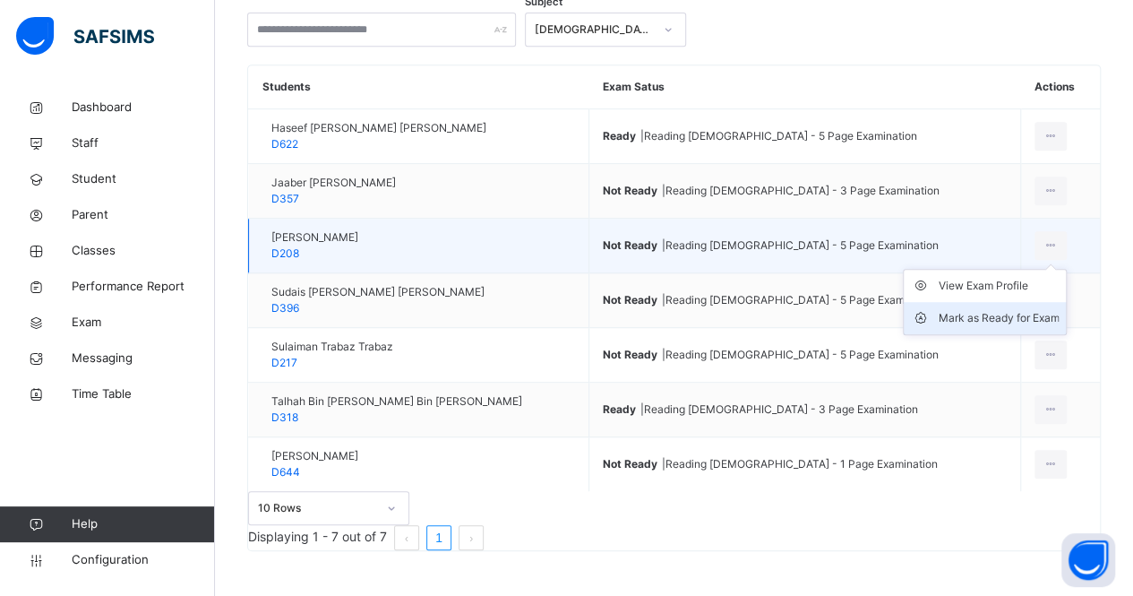
click at [1010, 309] on div "Mark as Ready for Exam" at bounding box center [998, 318] width 121 height 18
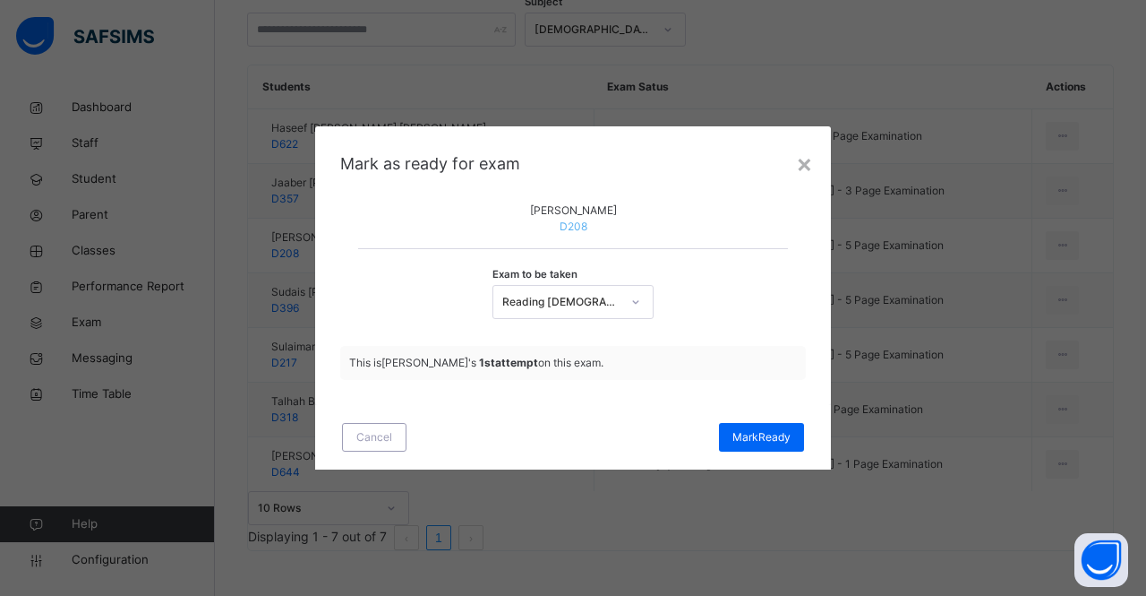
drag, startPoint x: 1010, startPoint y: 284, endPoint x: 619, endPoint y: 326, distance: 393.6
click at [619, 326] on div "× Mark as ready for exam [PERSON_NAME] D208 Exam to be taken Reading [DEMOGRAPH…" at bounding box center [573, 298] width 1146 height 596
click at [619, 318] on div at bounding box center [636, 302] width 34 height 32
click at [672, 317] on div "Exam to be taken Reading [DEMOGRAPHIC_DATA] - 5 Page Examination" at bounding box center [573, 288] width 430 height 80
click at [765, 451] on div "[PERSON_NAME]" at bounding box center [761, 437] width 85 height 29
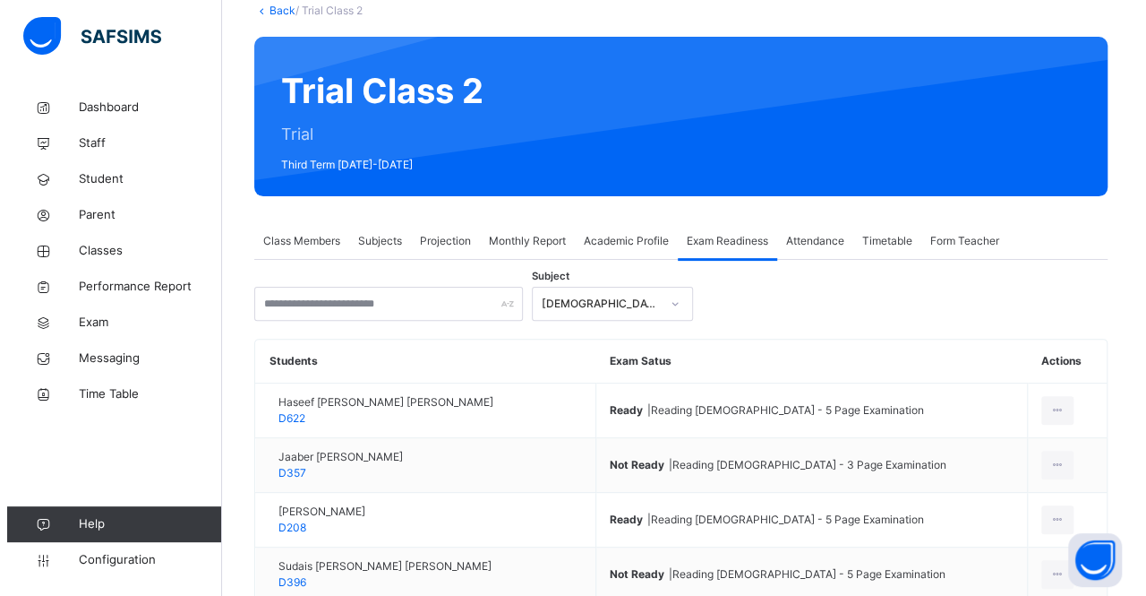
scroll to position [0, 0]
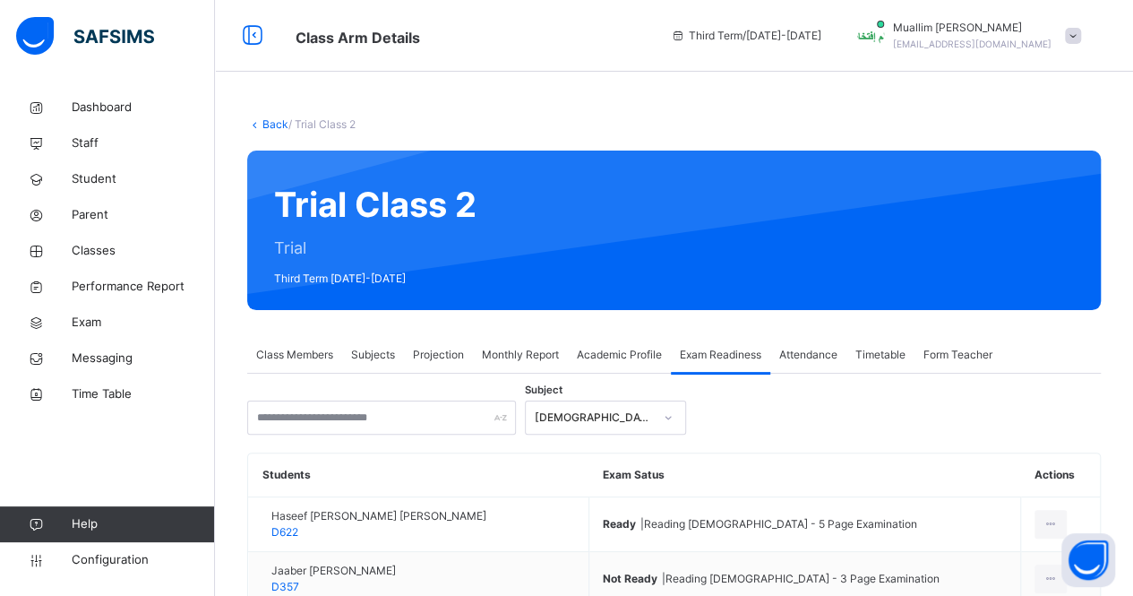
click at [460, 341] on div "Projection" at bounding box center [438, 355] width 69 height 36
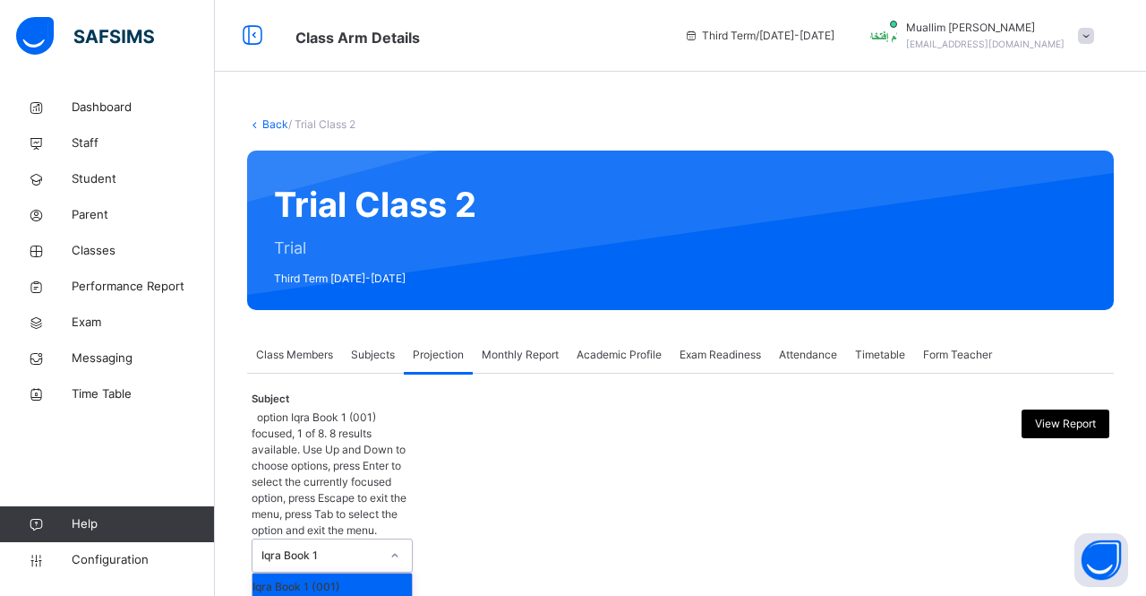
click at [290, 547] on div "Iqra Book 1" at bounding box center [321, 555] width 118 height 16
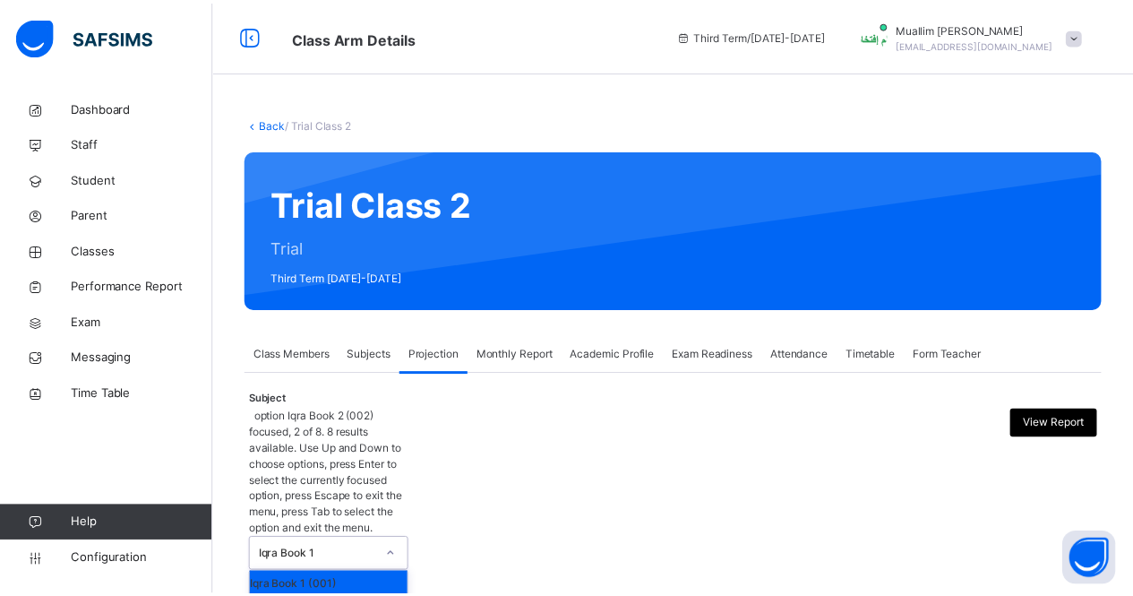
scroll to position [121, 0]
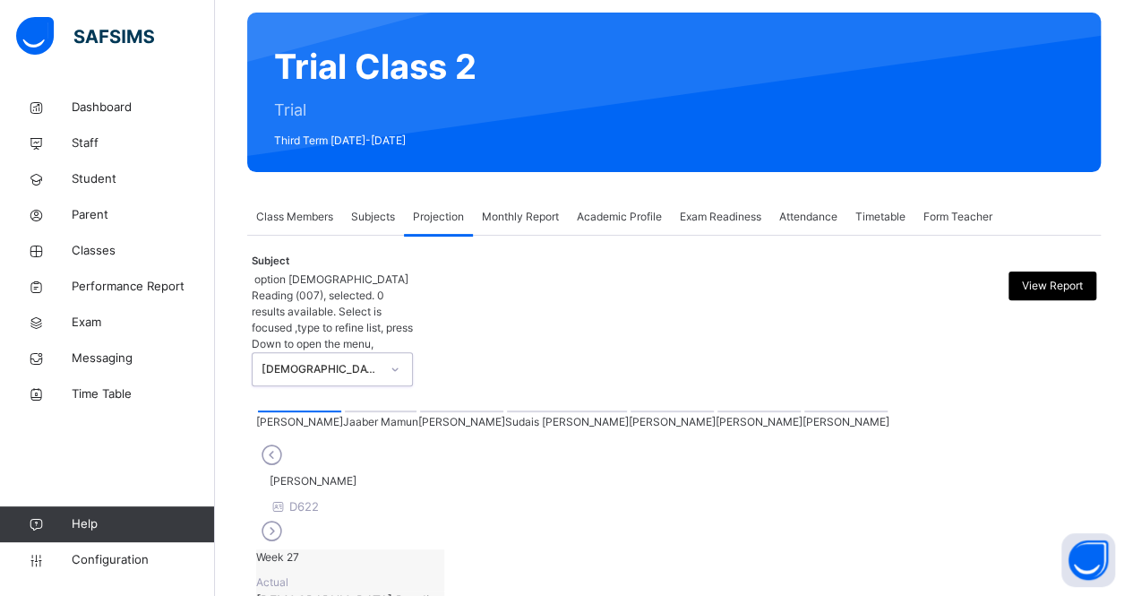
scroll to position [136, 0]
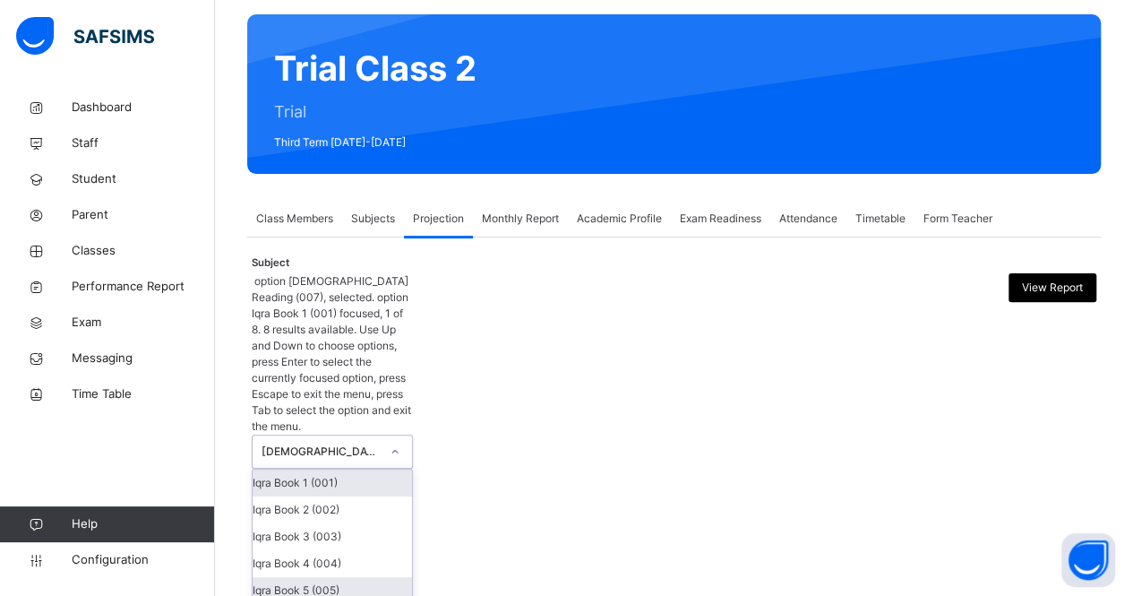
drag, startPoint x: 313, startPoint y: 301, endPoint x: 332, endPoint y: 459, distance: 159.7
click at [332, 459] on div "option [DEMOGRAPHIC_DATA] Reading (007), selected. option Iqra Book 1 (001) foc…" at bounding box center [332, 484] width 161 height 423
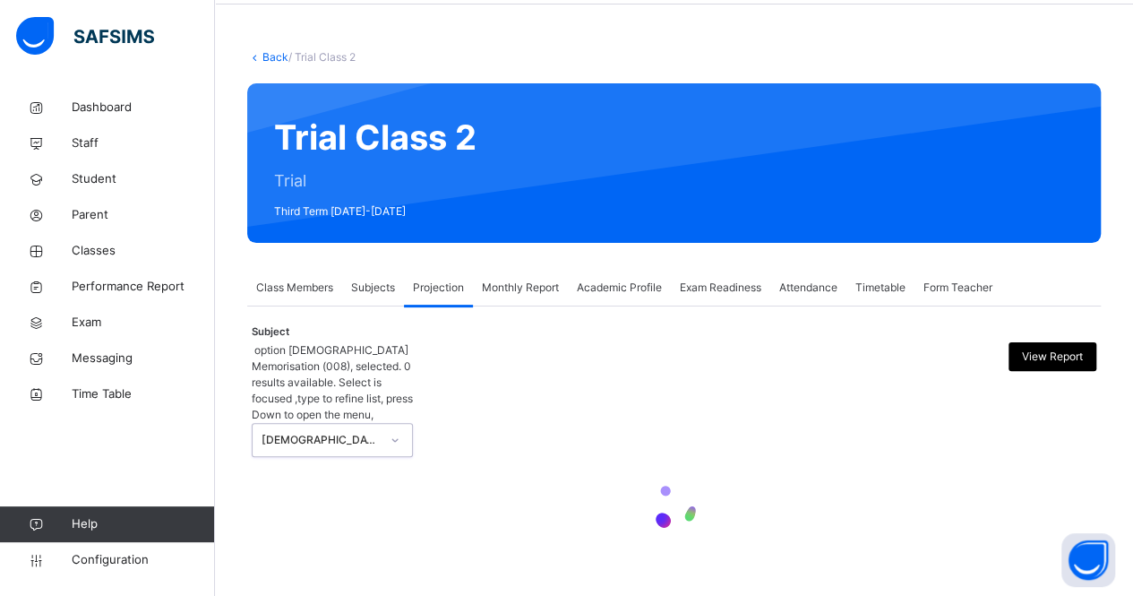
scroll to position [0, 0]
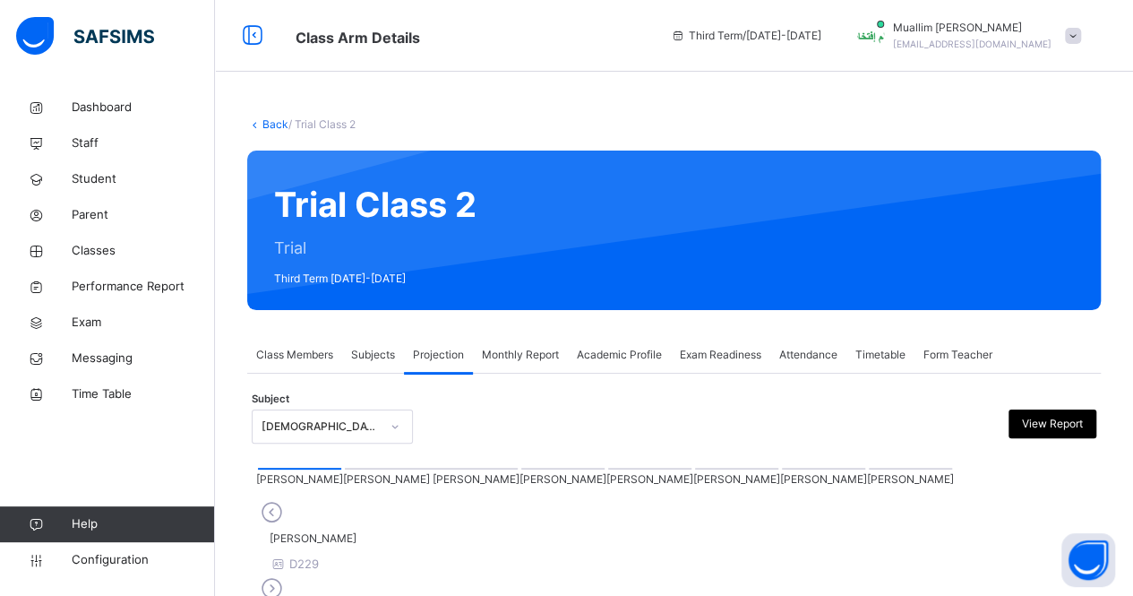
click at [345, 469] on div at bounding box center [431, 469] width 173 height 2
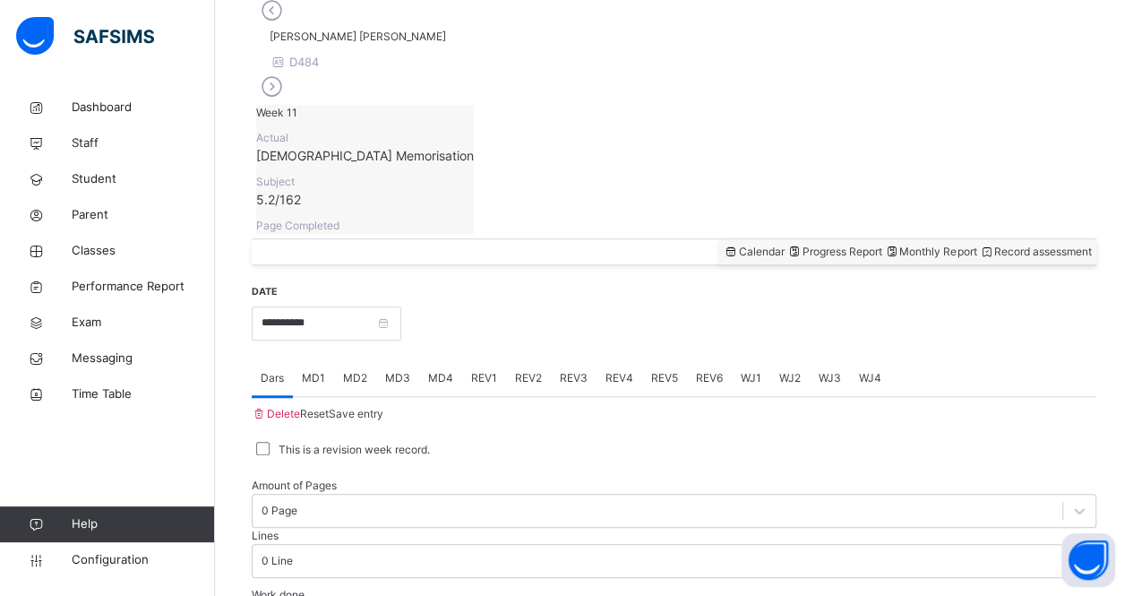
scroll to position [510, 0]
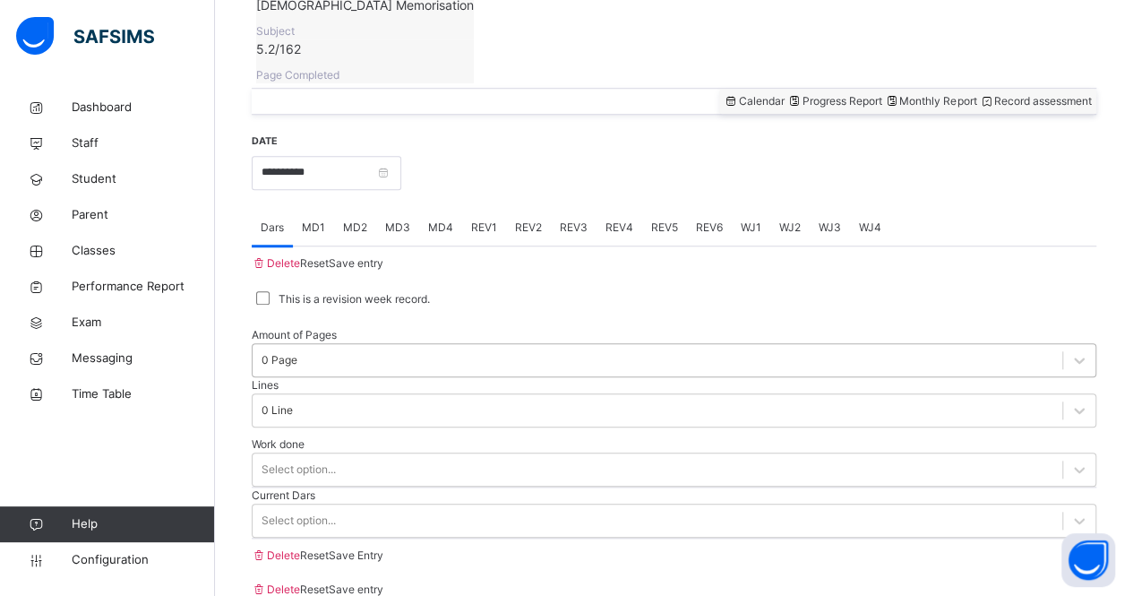
click at [321, 377] on div "0 Page" at bounding box center [674, 360] width 845 height 34
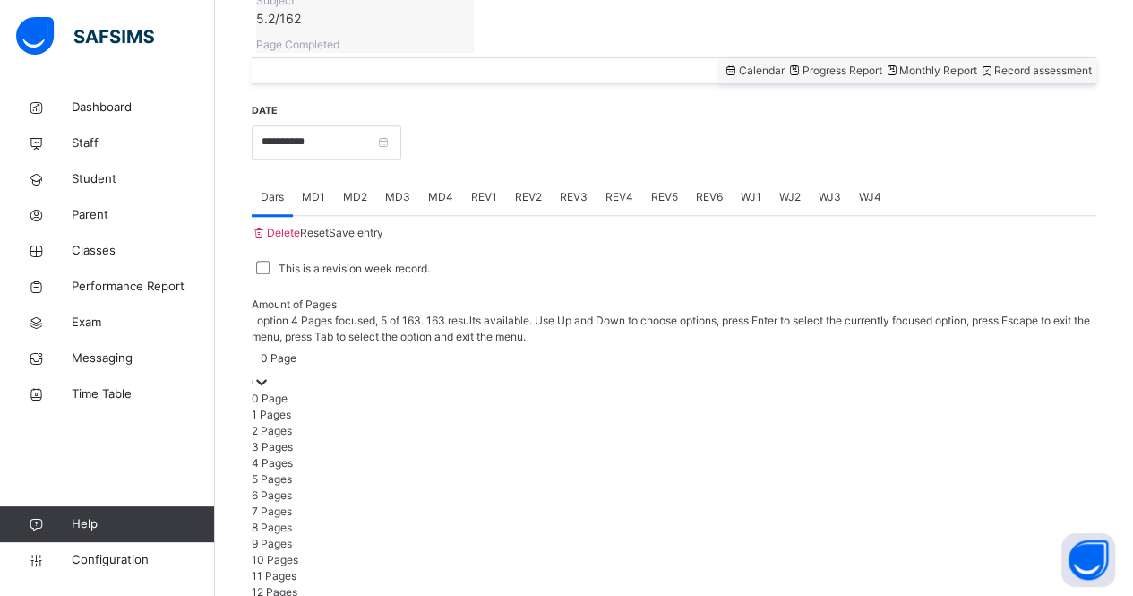
scroll to position [682, 0]
click at [302, 407] on div "1 Pages" at bounding box center [674, 415] width 845 height 16
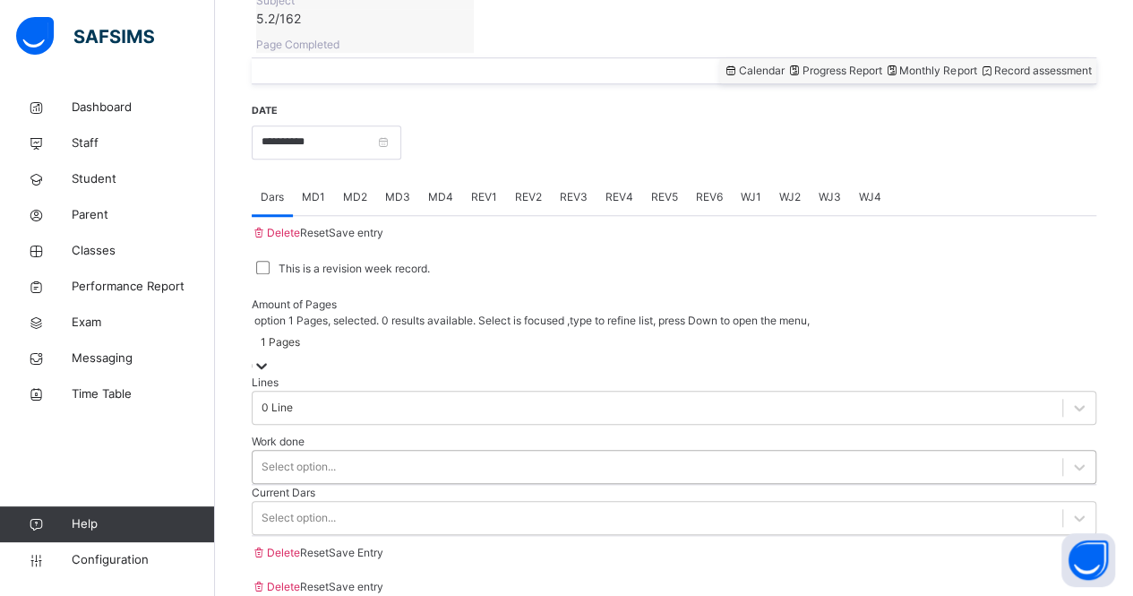
scroll to position [747, 0]
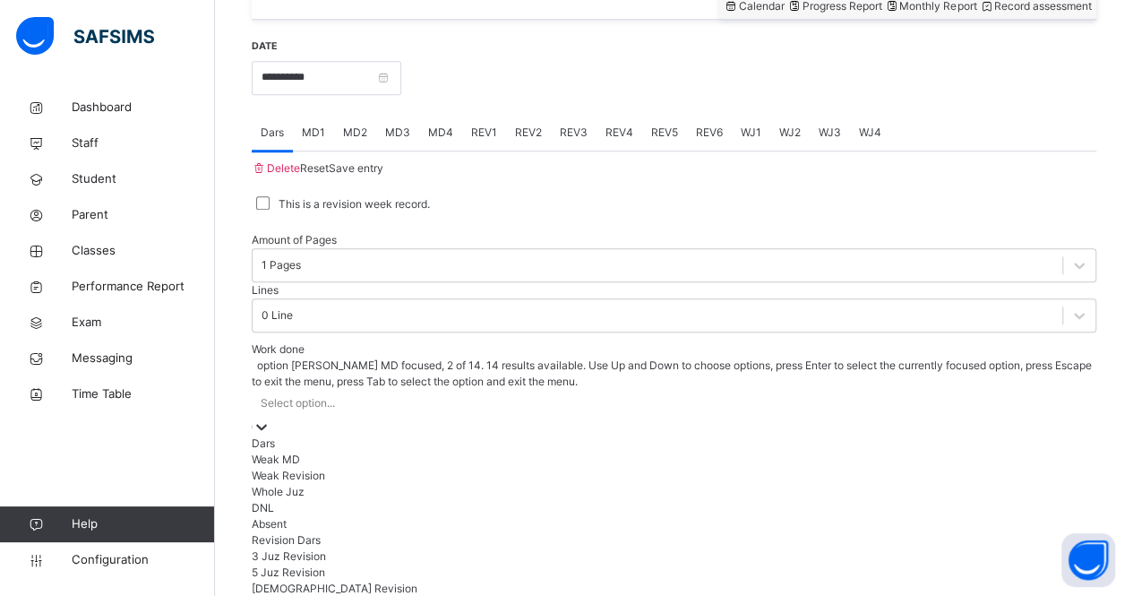
click at [324, 373] on div "option [PERSON_NAME] MD focused, 2 of 14. 14 results available. Use Up and Down…" at bounding box center [674, 509] width 845 height 304
click at [325, 435] on div "Dars" at bounding box center [674, 443] width 845 height 16
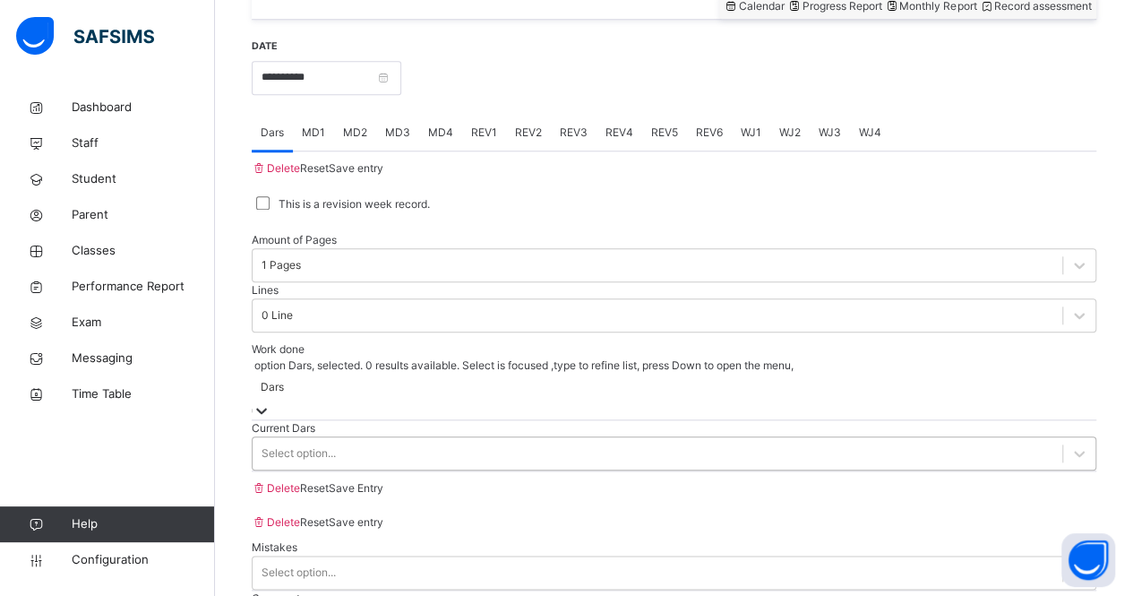
click at [328, 445] on div "Select option..." at bounding box center [299, 453] width 74 height 16
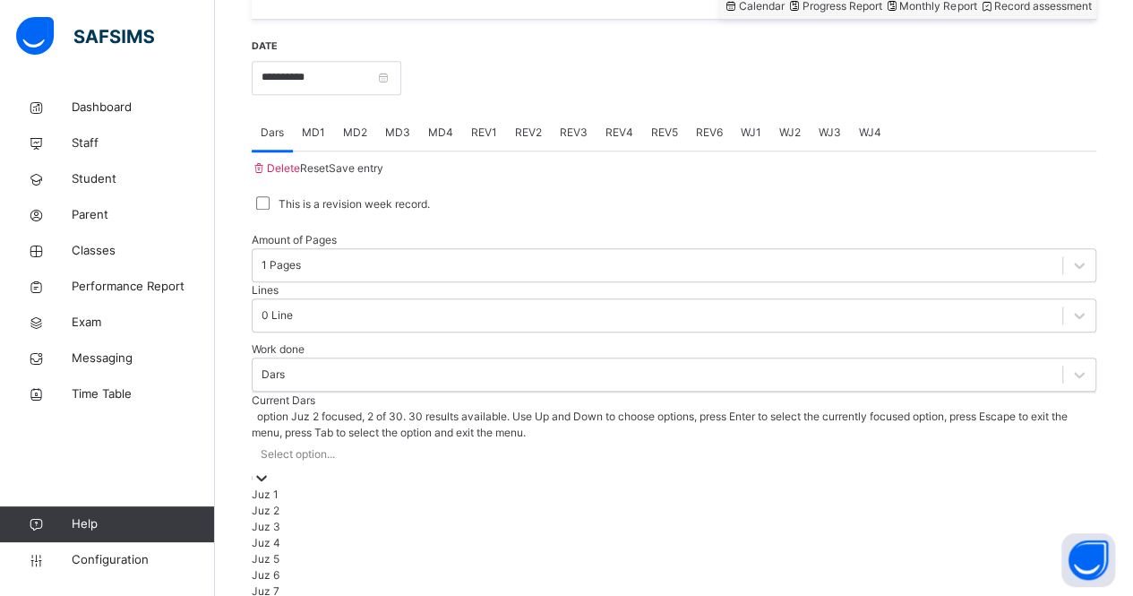
drag, startPoint x: 305, startPoint y: 499, endPoint x: 333, endPoint y: 417, distance: 86.1
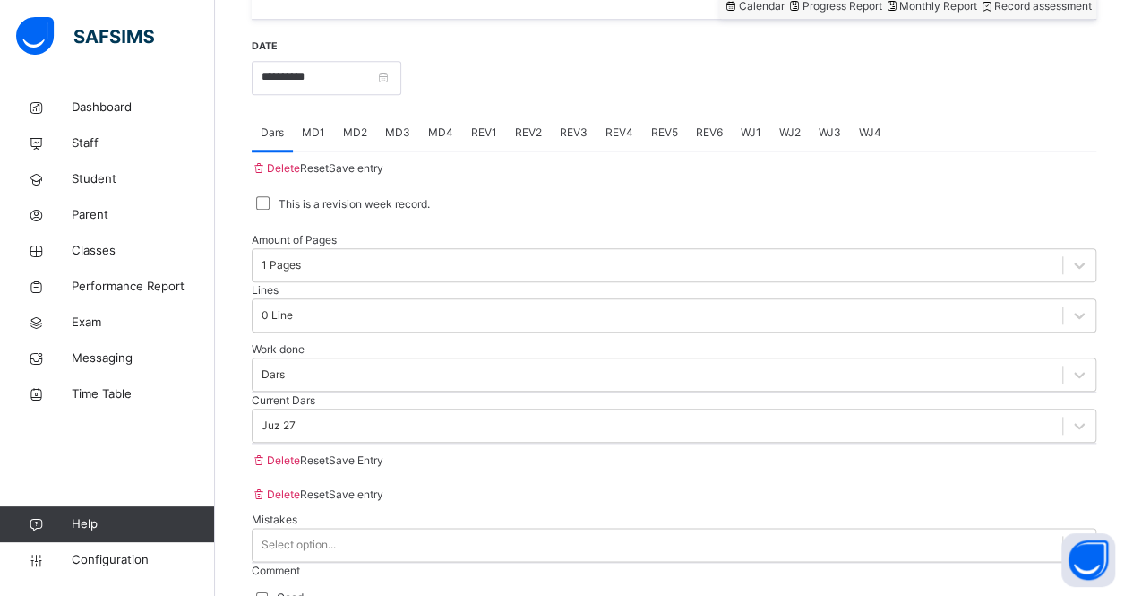
click at [383, 468] on div "Save Entry" at bounding box center [356, 460] width 55 height 16
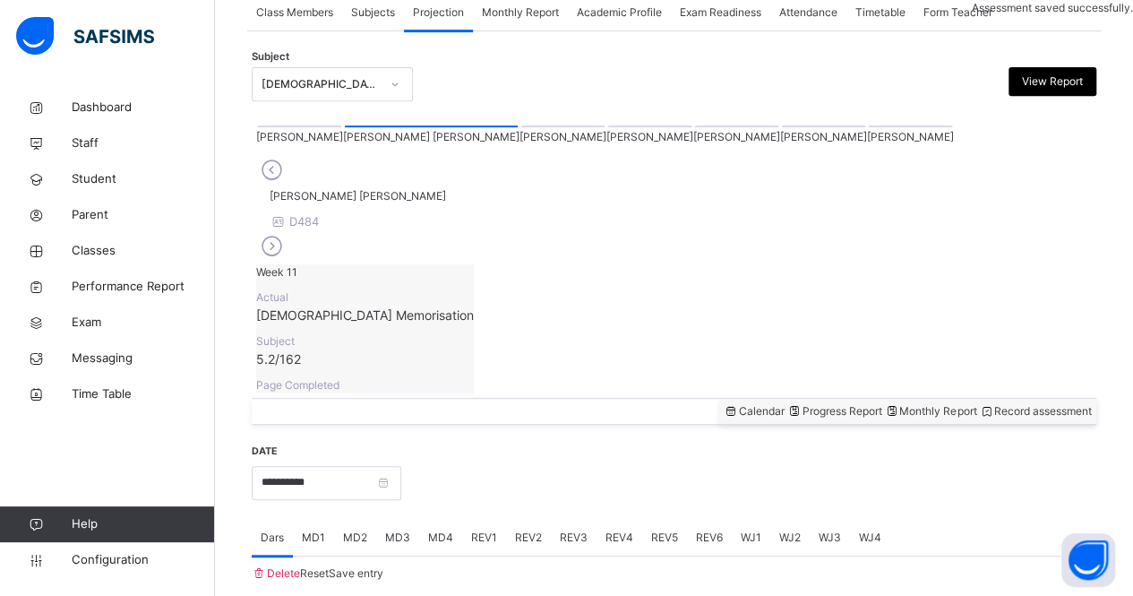
scroll to position [747, 0]
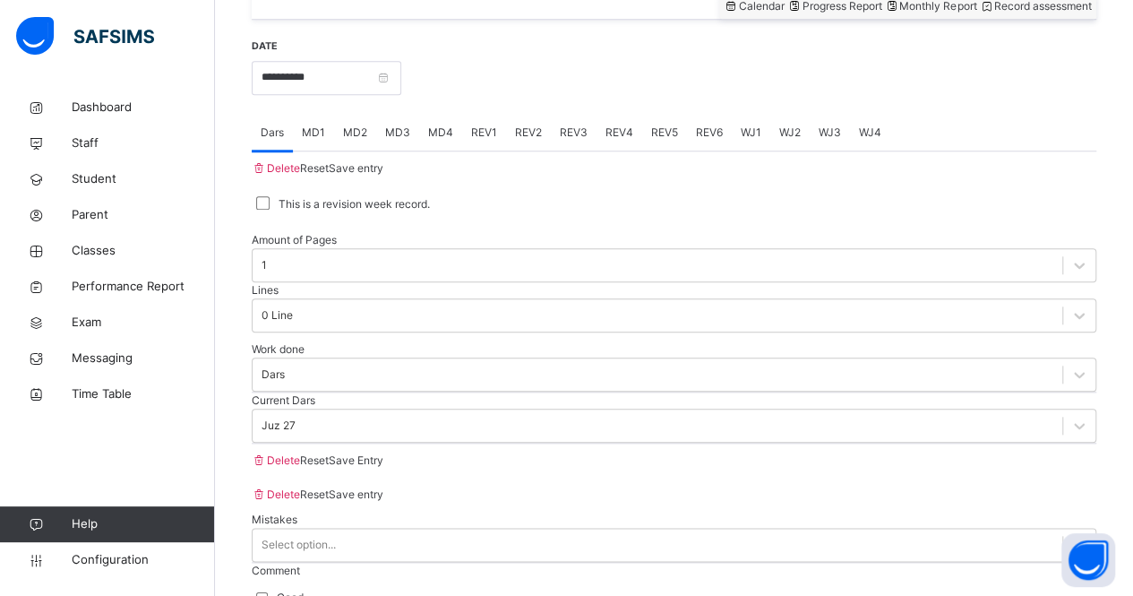
click at [399, 124] on span "MD3" at bounding box center [397, 132] width 25 height 16
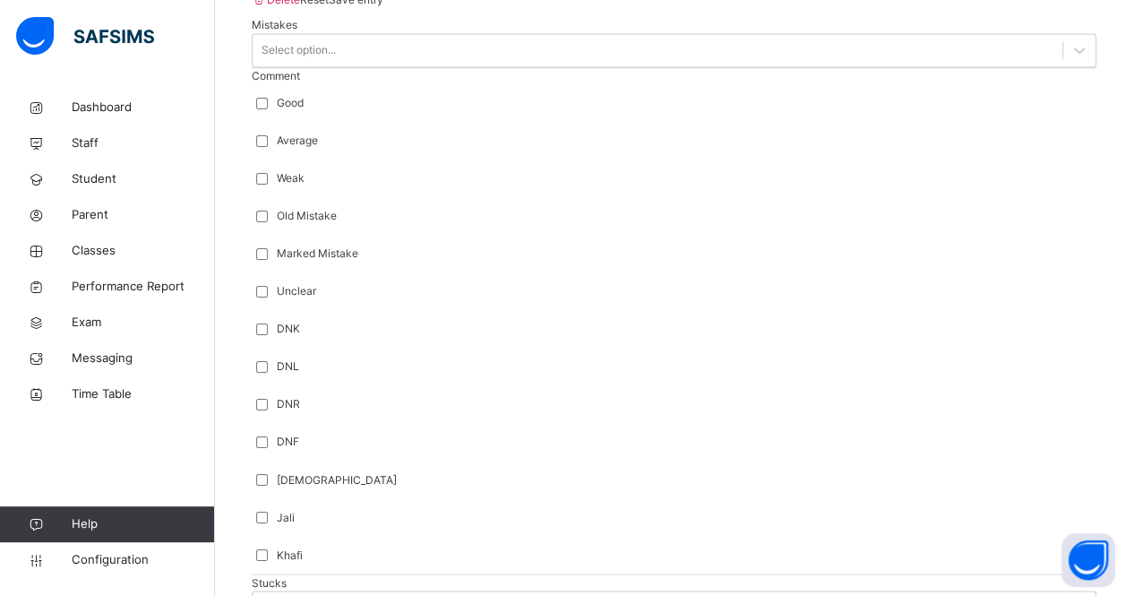
scroll to position [1245, 0]
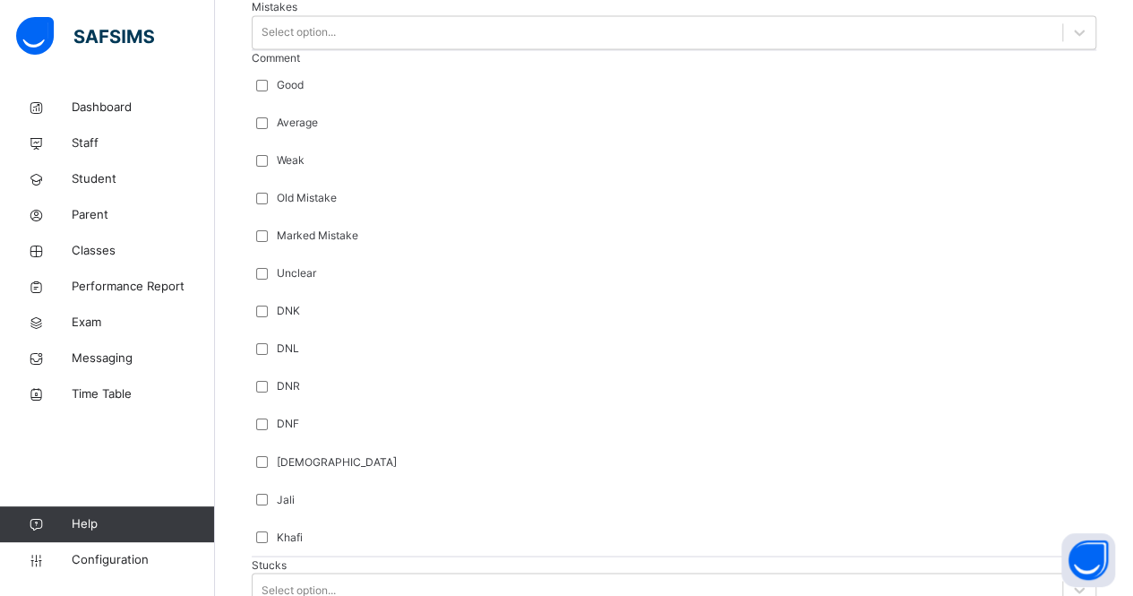
drag, startPoint x: 280, startPoint y: 376, endPoint x: 280, endPoint y: 425, distance: 48.4
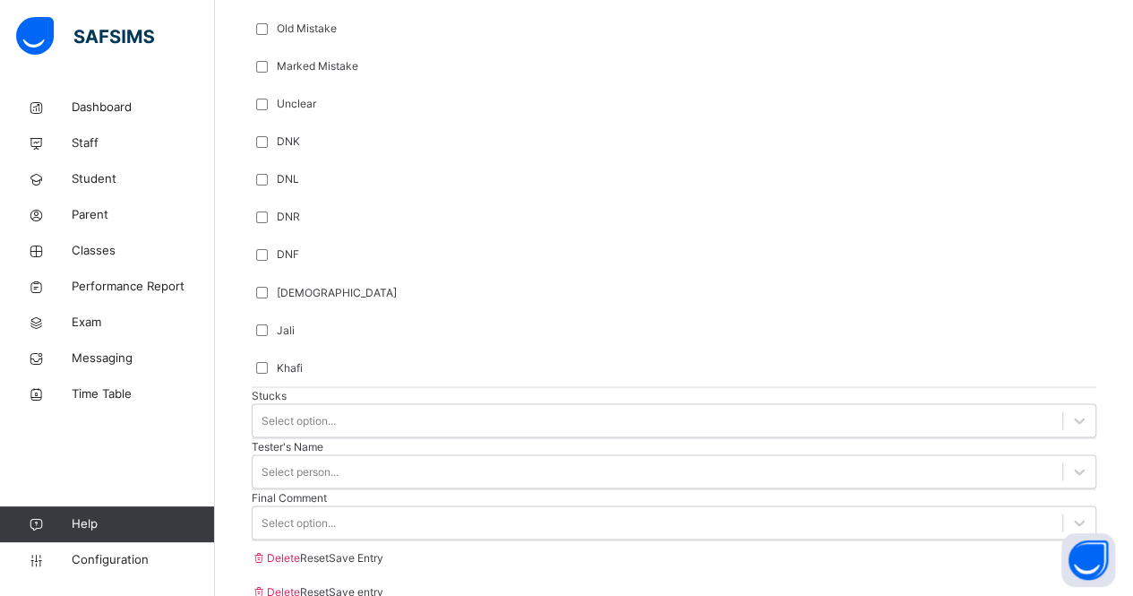
type input "***"
drag, startPoint x: 349, startPoint y: 352, endPoint x: 356, endPoint y: 418, distance: 66.7
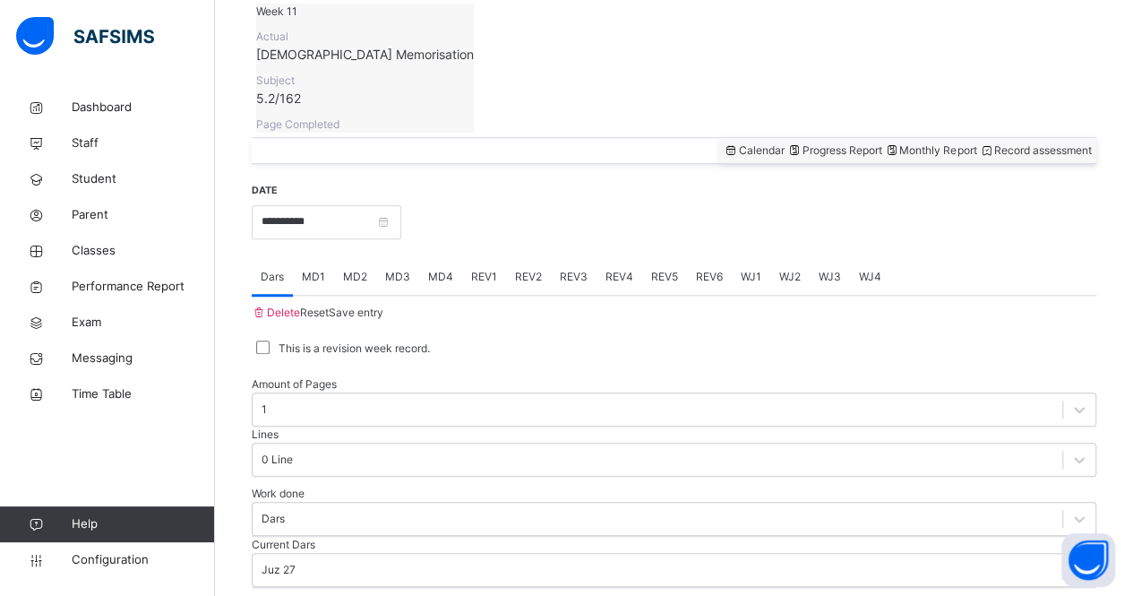
scroll to position [596, 0]
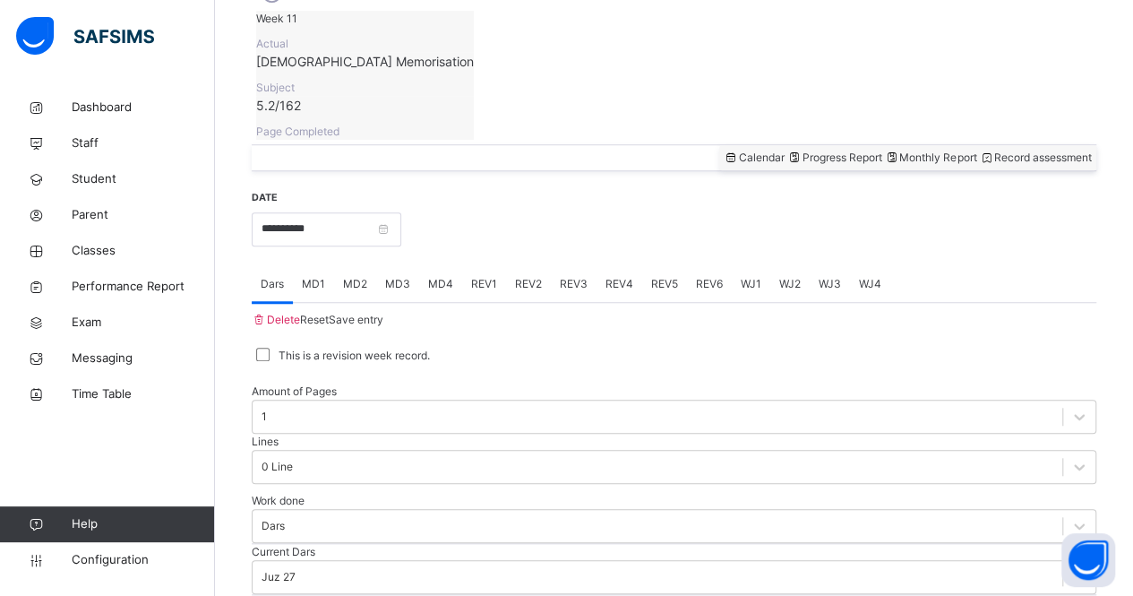
click at [439, 276] on span "MD4" at bounding box center [440, 284] width 25 height 16
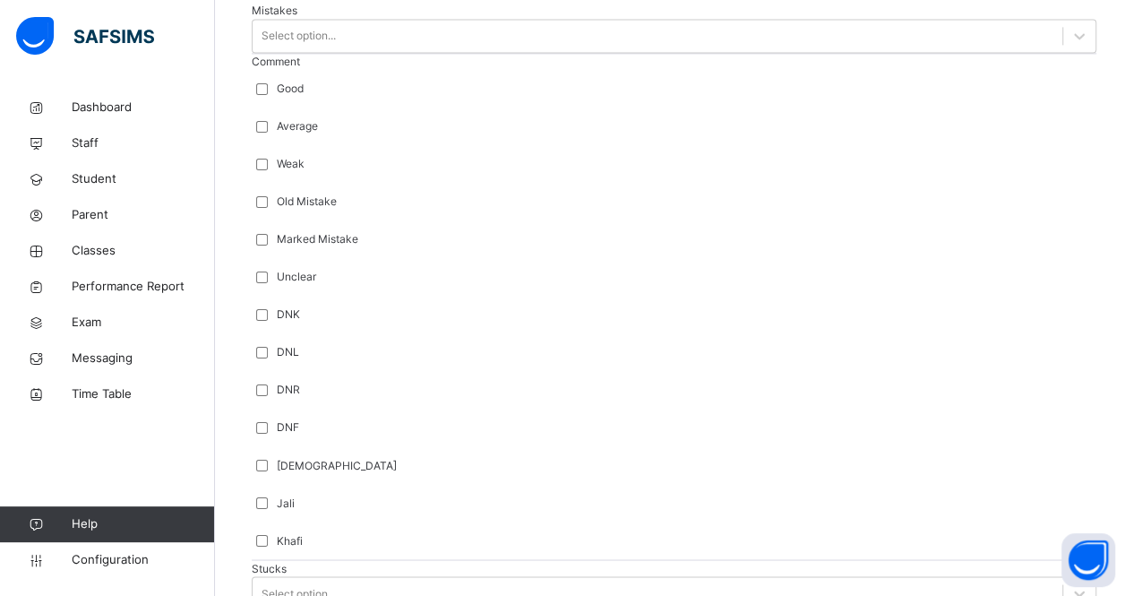
scroll to position [1261, 0]
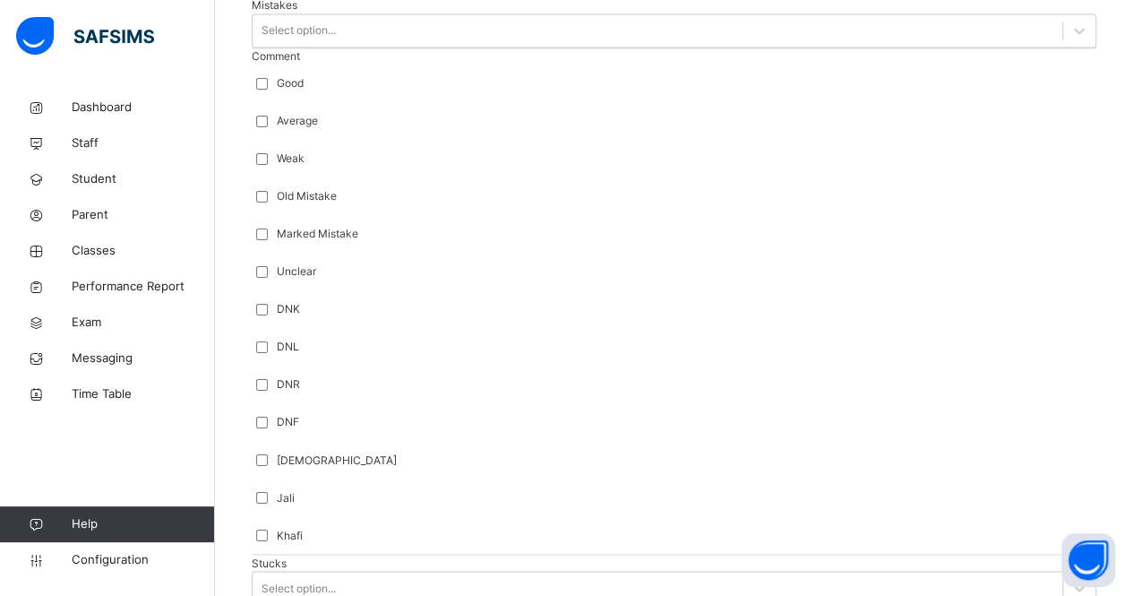
drag, startPoint x: 290, startPoint y: 430, endPoint x: 299, endPoint y: 453, distance: 24.9
drag, startPoint x: 299, startPoint y: 453, endPoint x: 316, endPoint y: 434, distance: 25.4
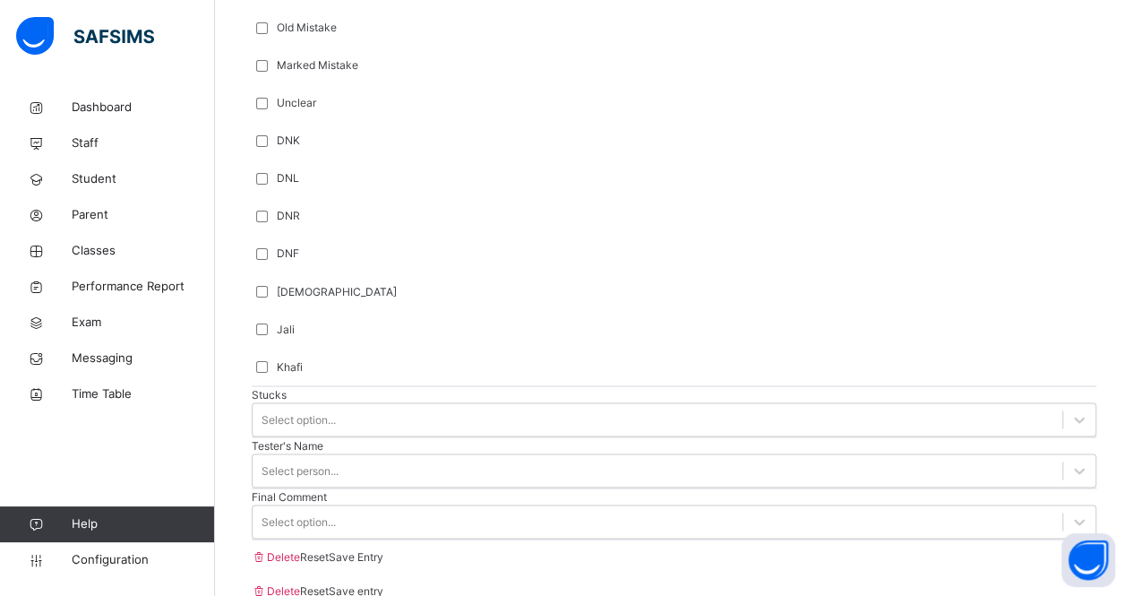
type input "***"
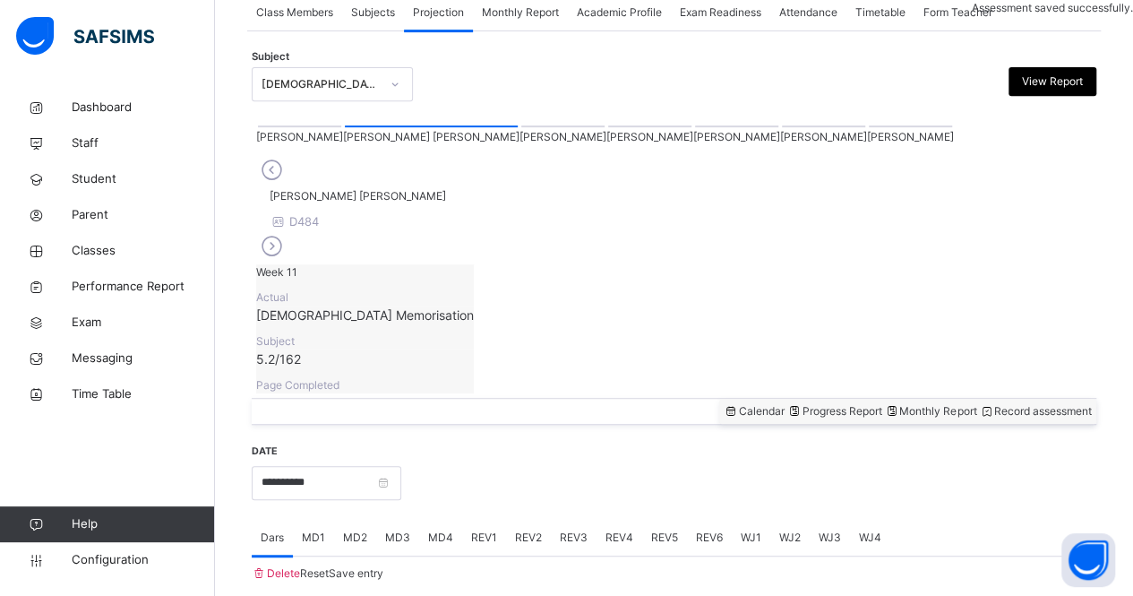
scroll to position [747, 0]
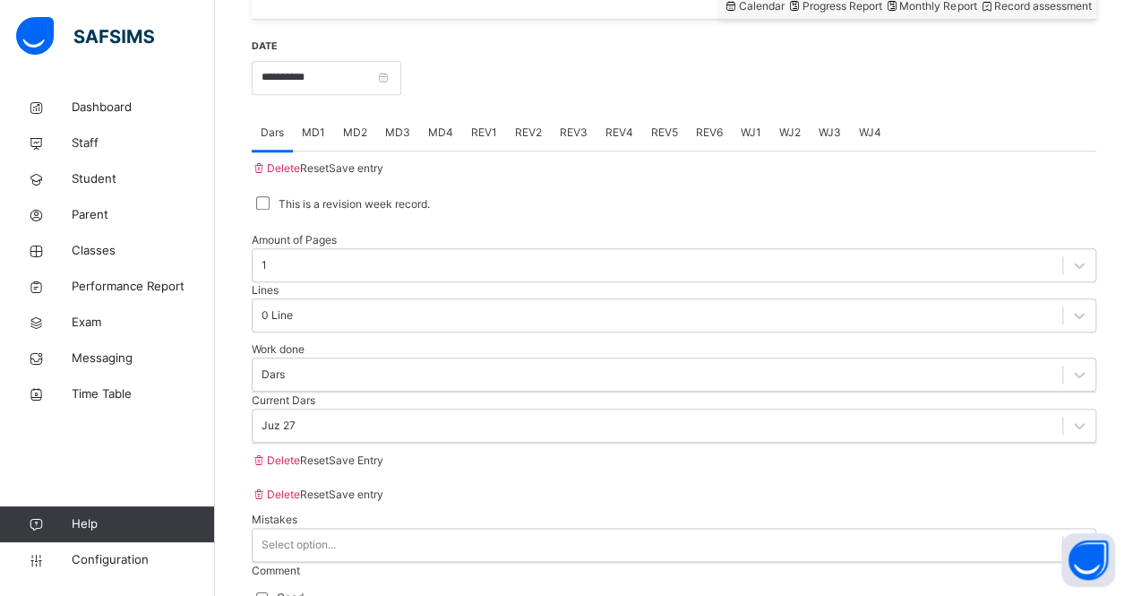
click at [383, 467] on span "Save Entry" at bounding box center [356, 459] width 55 height 13
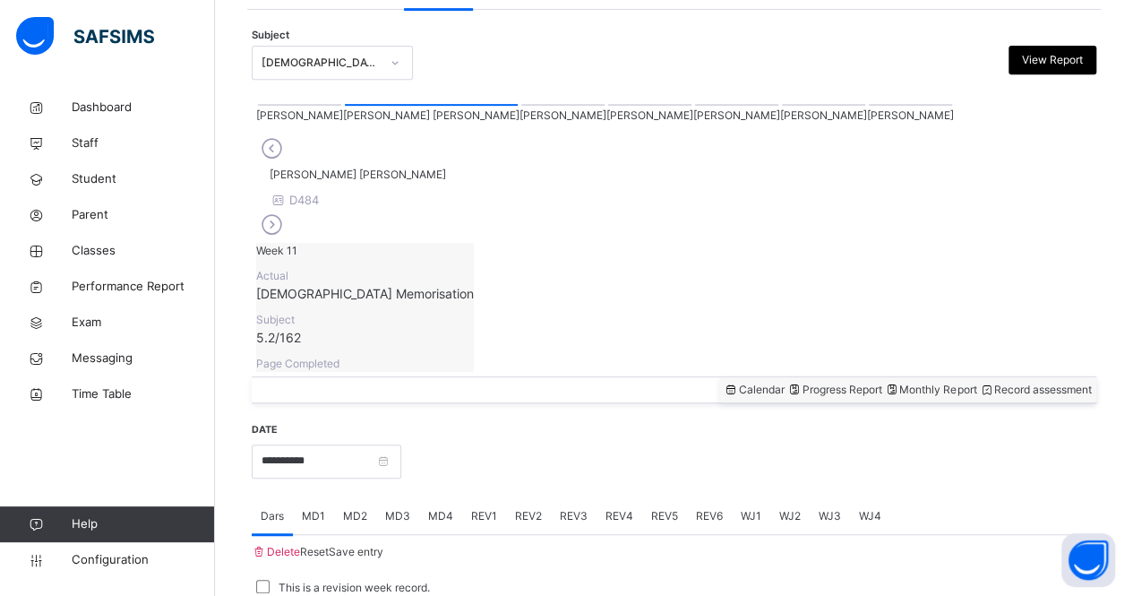
scroll to position [364, 0]
click at [274, 106] on div at bounding box center [299, 105] width 83 height 2
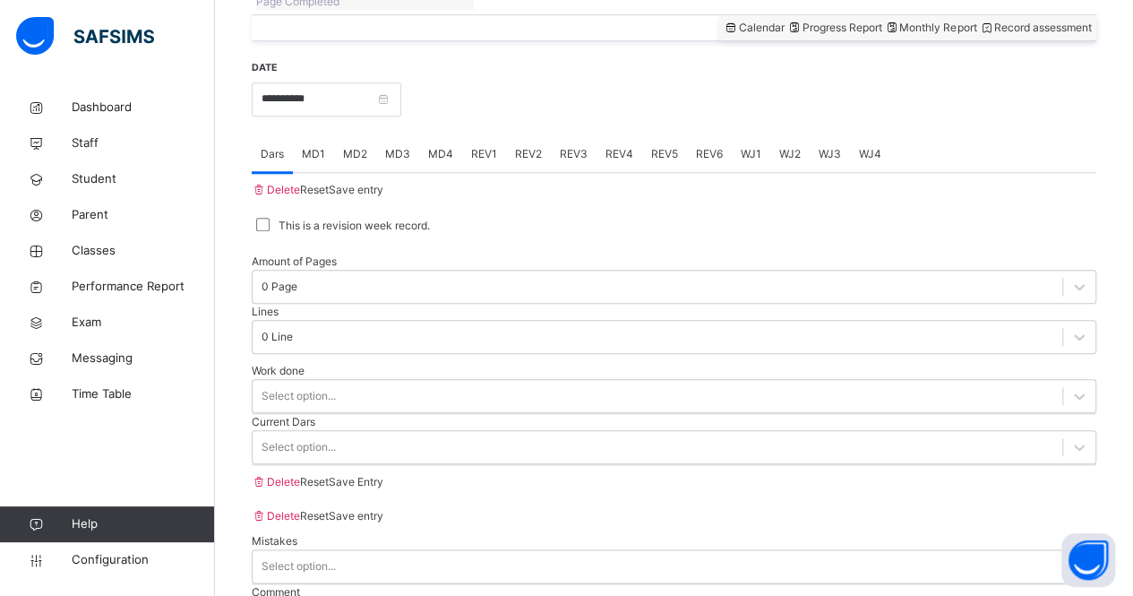
scroll to position [747, 0]
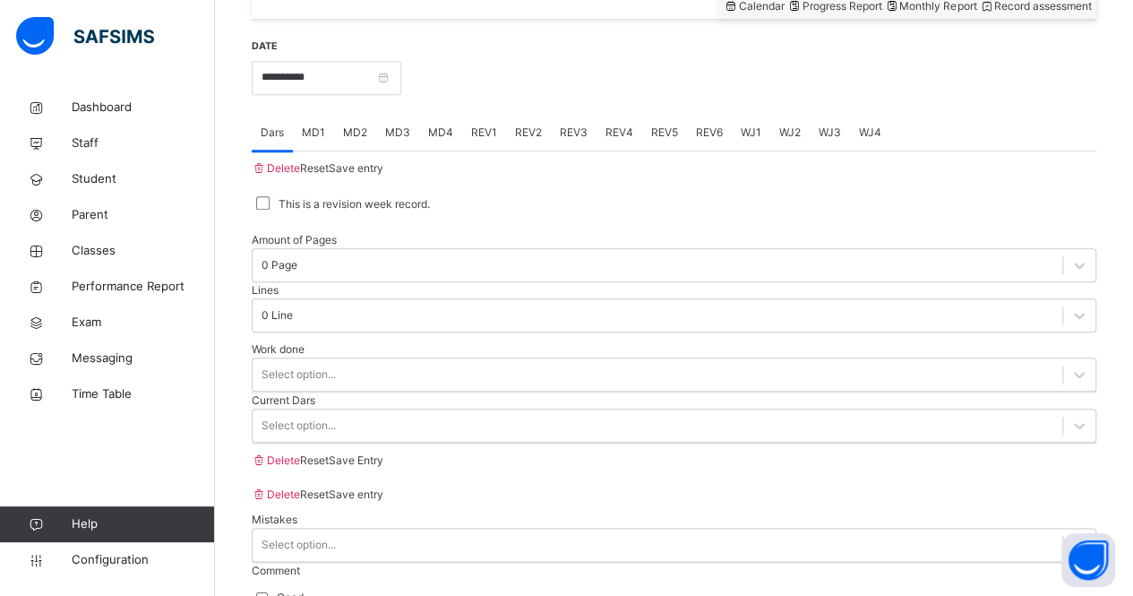
click at [274, 151] on div at bounding box center [674, 151] width 845 height 0
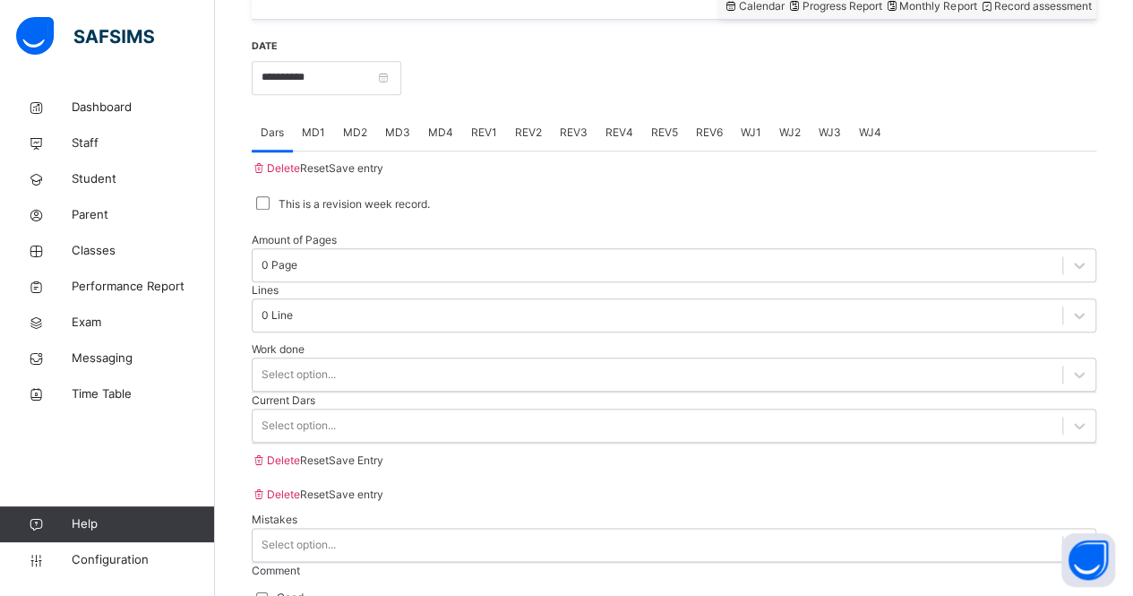
click at [274, 151] on div at bounding box center [674, 151] width 845 height 0
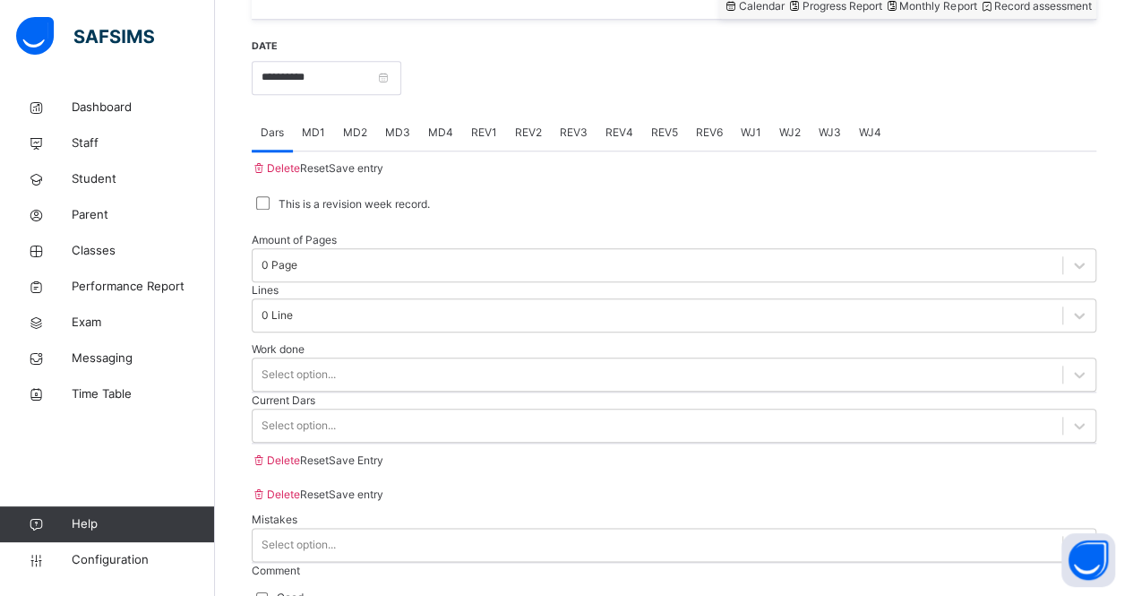
click at [274, 151] on div at bounding box center [674, 151] width 845 height 0
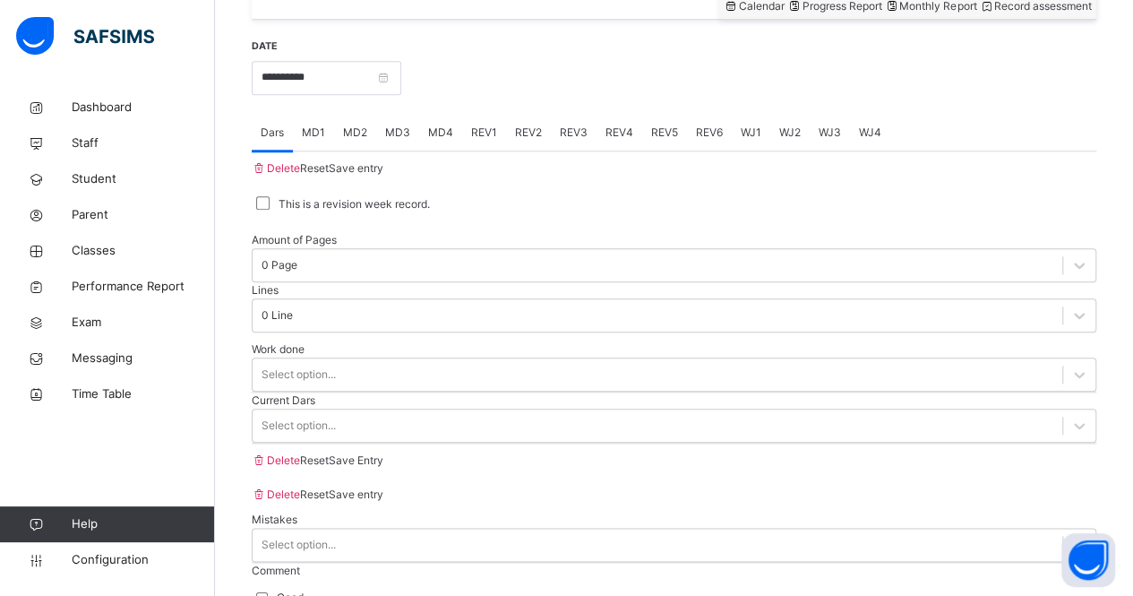
click at [274, 151] on div at bounding box center [674, 151] width 845 height 0
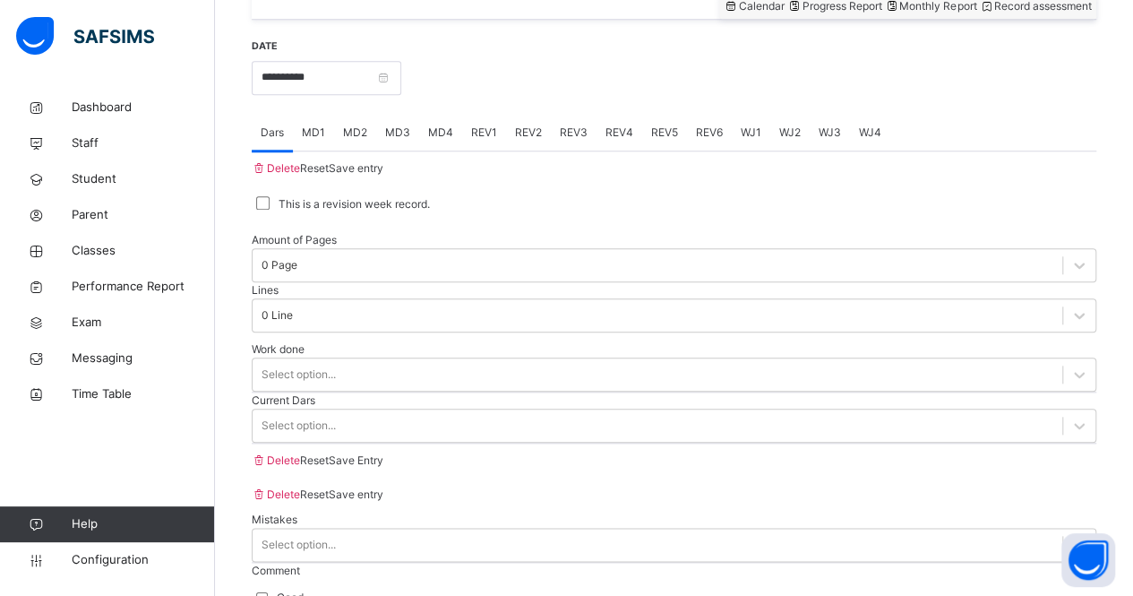
click at [274, 151] on div at bounding box center [674, 151] width 845 height 0
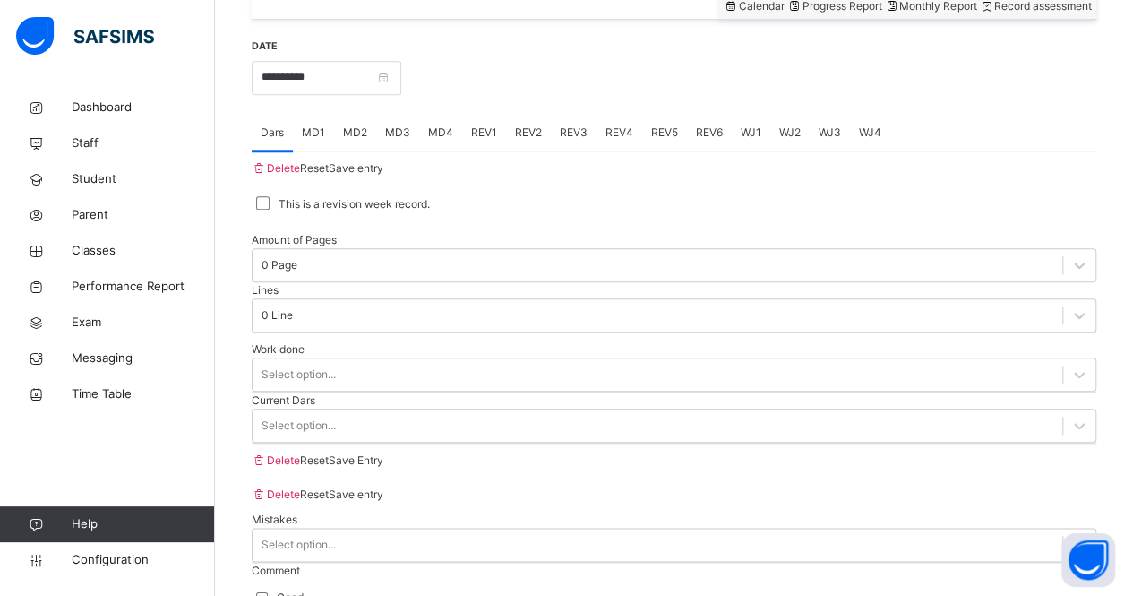
click at [274, 151] on div at bounding box center [674, 151] width 845 height 0
drag, startPoint x: 274, startPoint y: 114, endPoint x: 263, endPoint y: 111, distance: 11.1
click at [263, 151] on div "Delete Reset Save entry" at bounding box center [674, 168] width 845 height 34
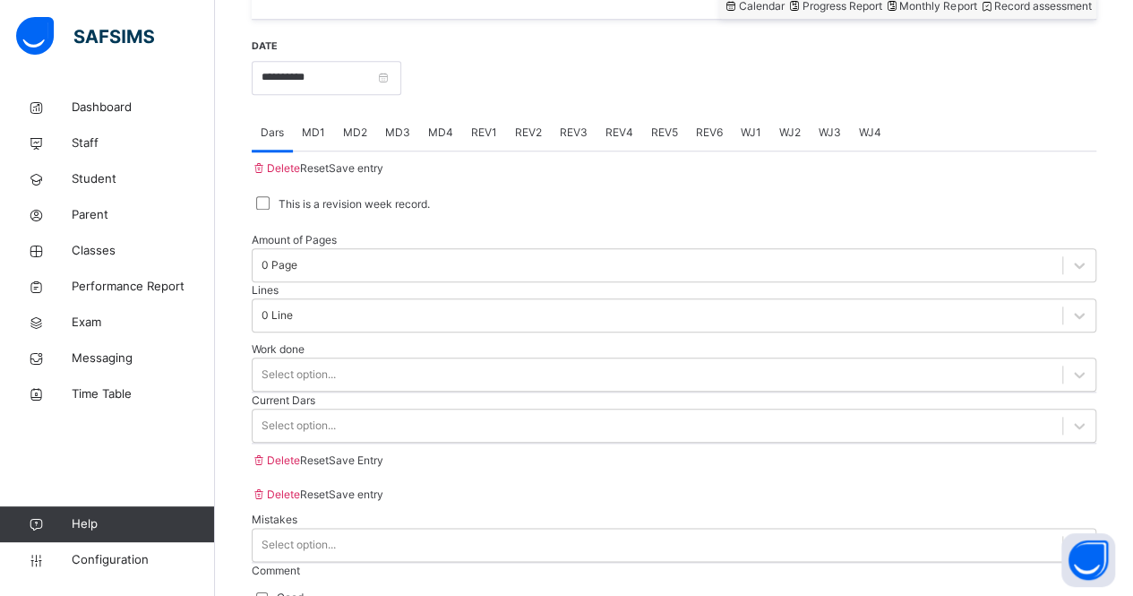
click at [259, 151] on div "Delete Reset Save entry" at bounding box center [674, 168] width 845 height 34
click at [284, 151] on div at bounding box center [674, 151] width 845 height 0
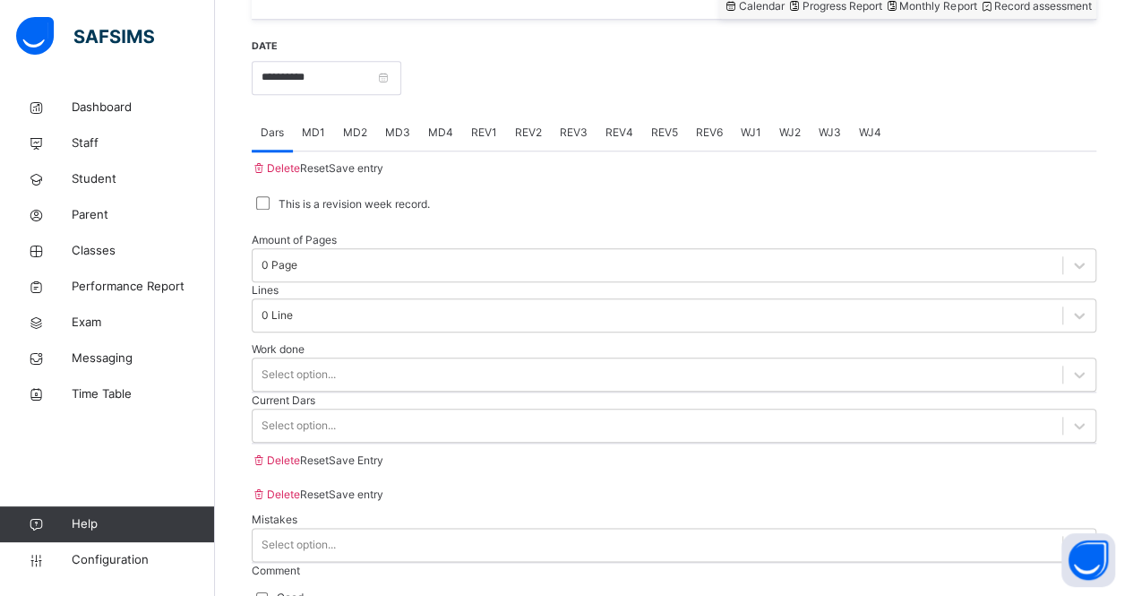
click at [306, 115] on div "MD1" at bounding box center [313, 133] width 41 height 36
click at [284, 124] on span "Dars" at bounding box center [272, 132] width 23 height 16
click at [319, 124] on span "MD1" at bounding box center [313, 132] width 23 height 16
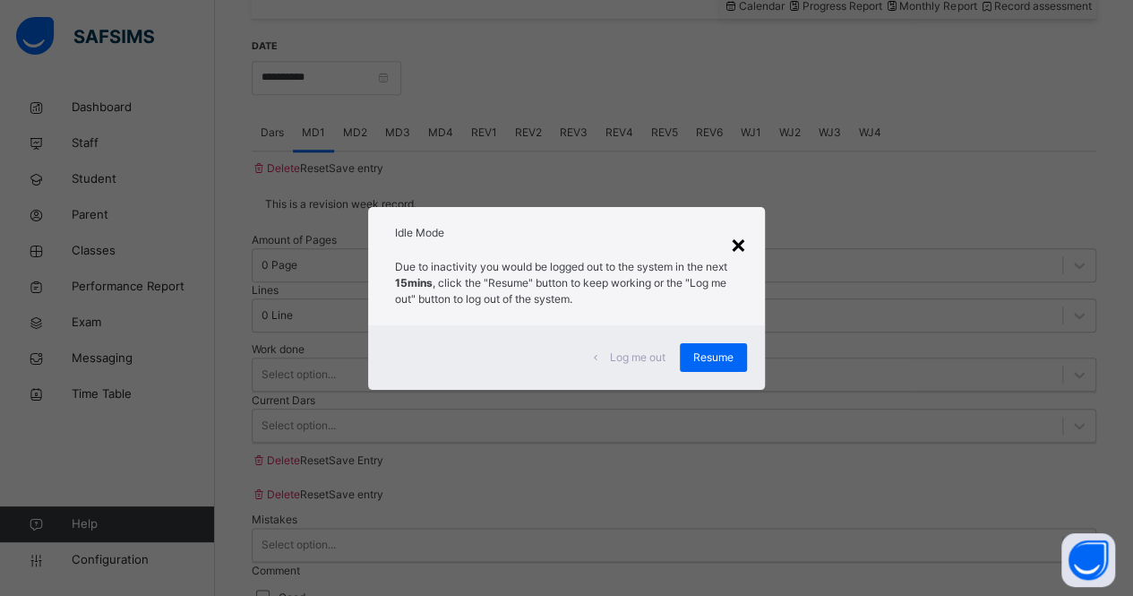
click at [740, 251] on div "×" at bounding box center [738, 244] width 17 height 38
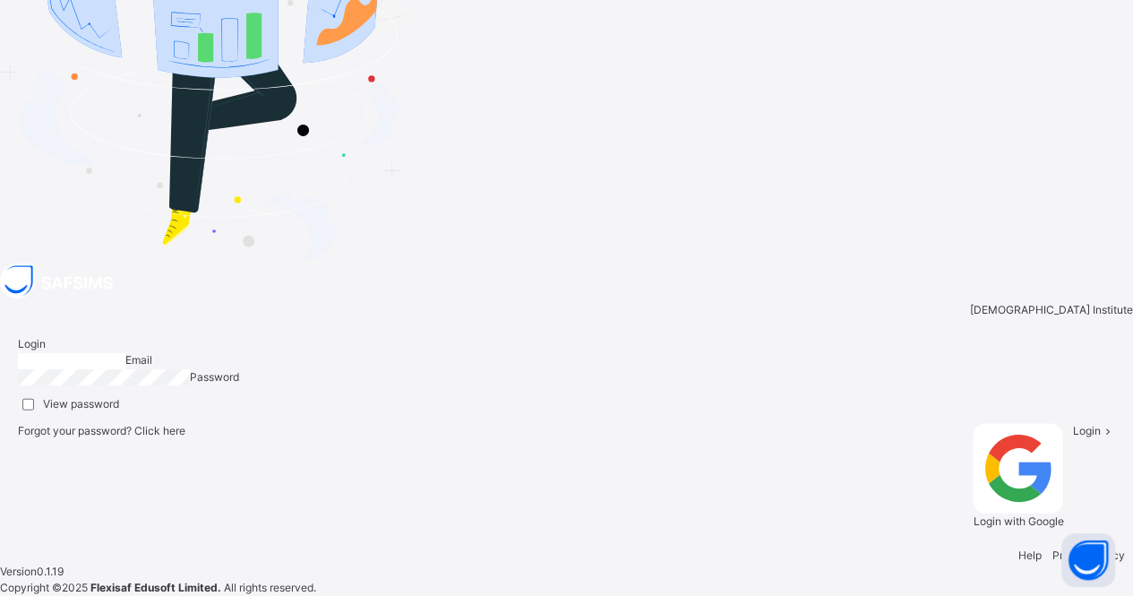
type input "**********"
